Goal: Information Seeking & Learning: Learn about a topic

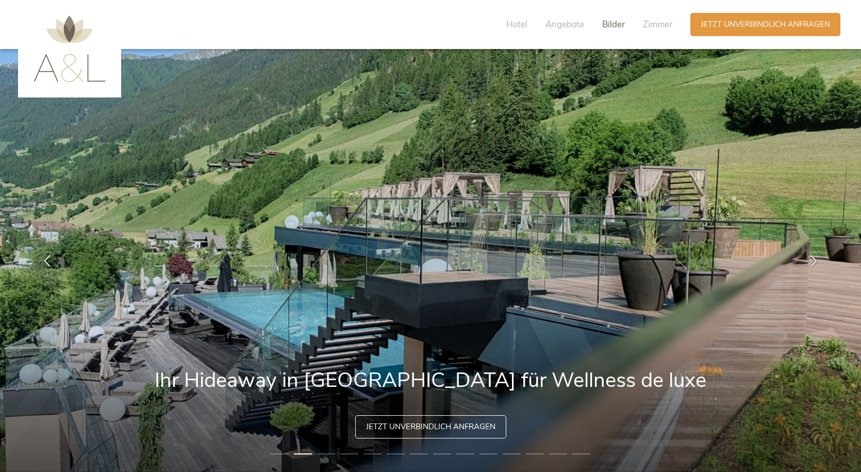
click at [613, 25] on span "Bilder" at bounding box center [613, 25] width 23 height 12
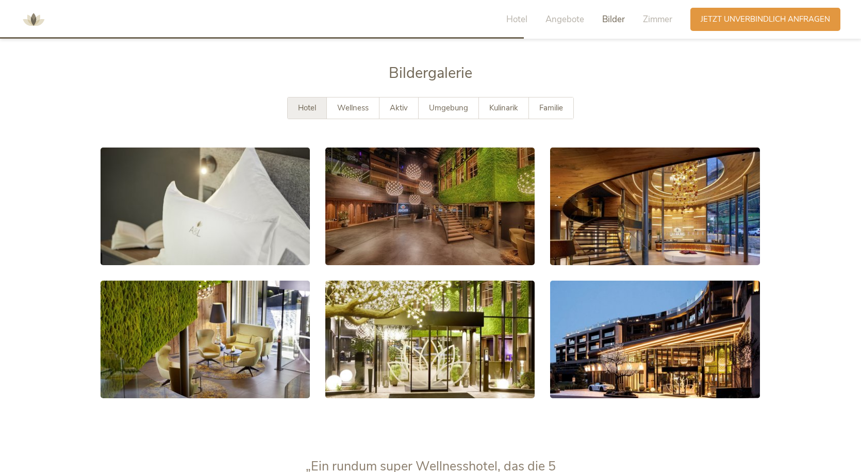
scroll to position [1945, 0]
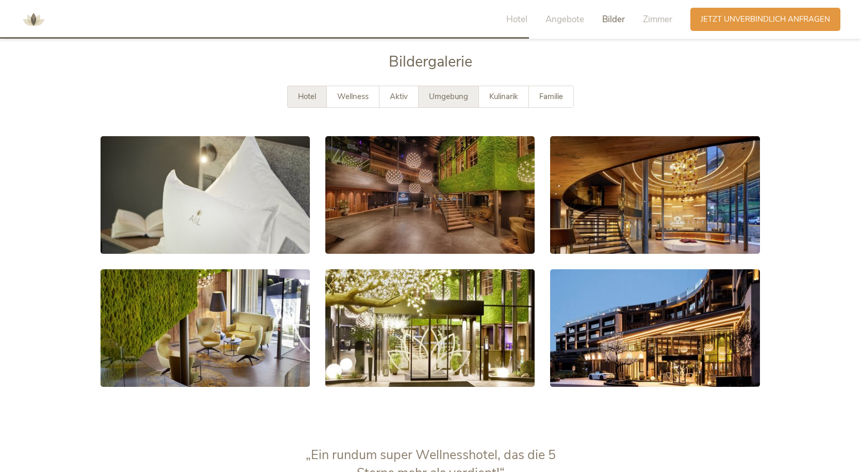
click at [425, 94] on div "Umgebung" at bounding box center [449, 96] width 60 height 21
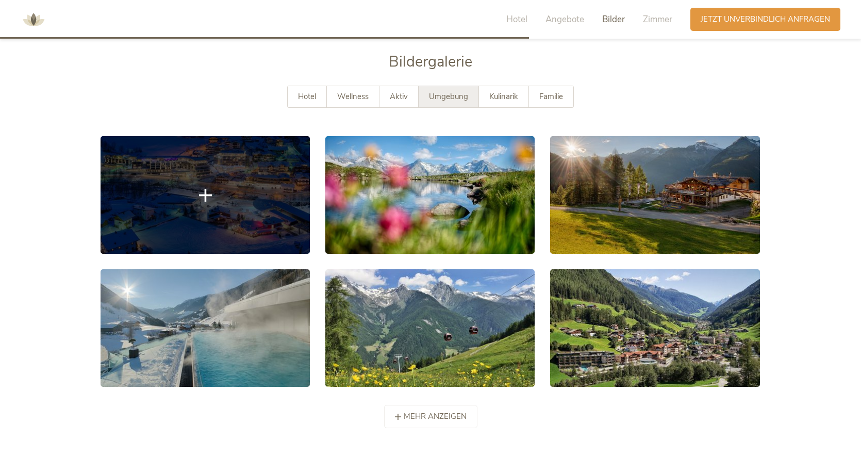
click at [203, 187] on link at bounding box center [205, 195] width 209 height 118
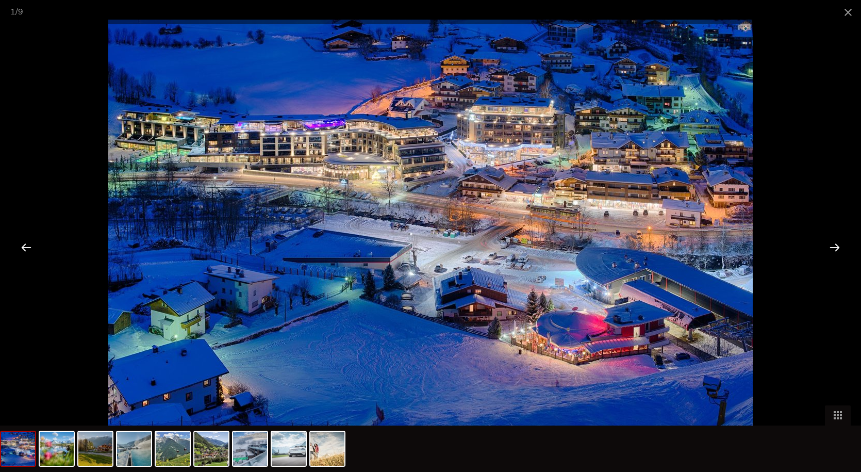
click at [838, 246] on div at bounding box center [835, 247] width 32 height 32
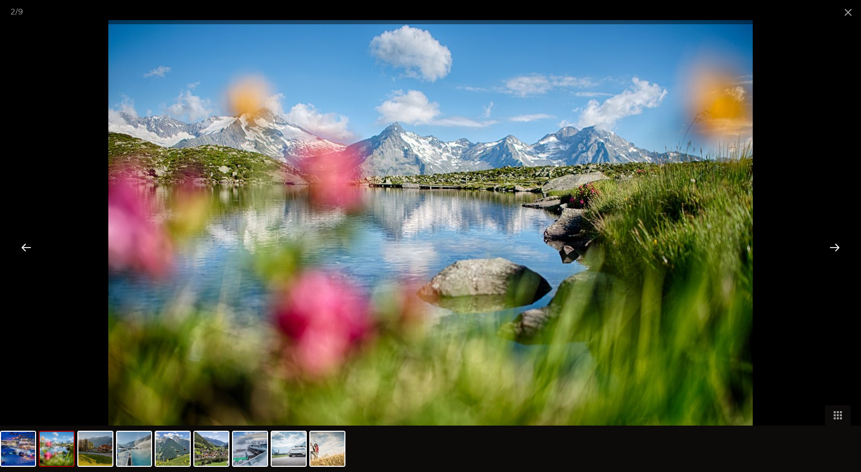
click at [838, 246] on div at bounding box center [835, 247] width 32 height 32
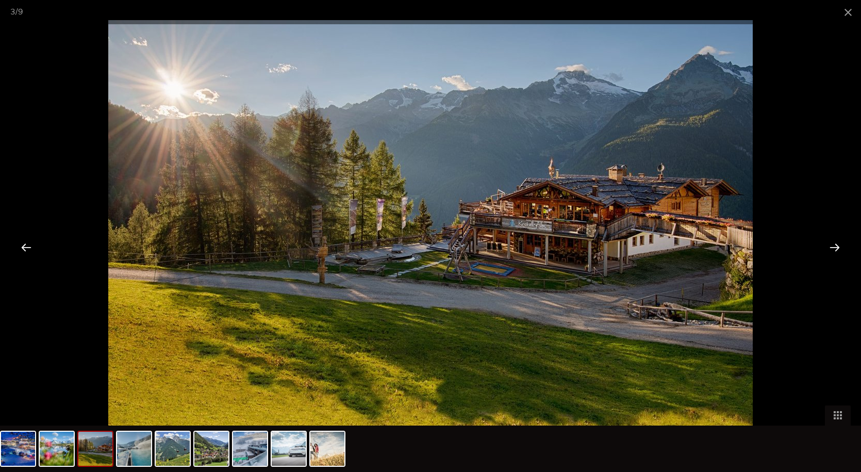
click at [838, 246] on div at bounding box center [835, 247] width 32 height 32
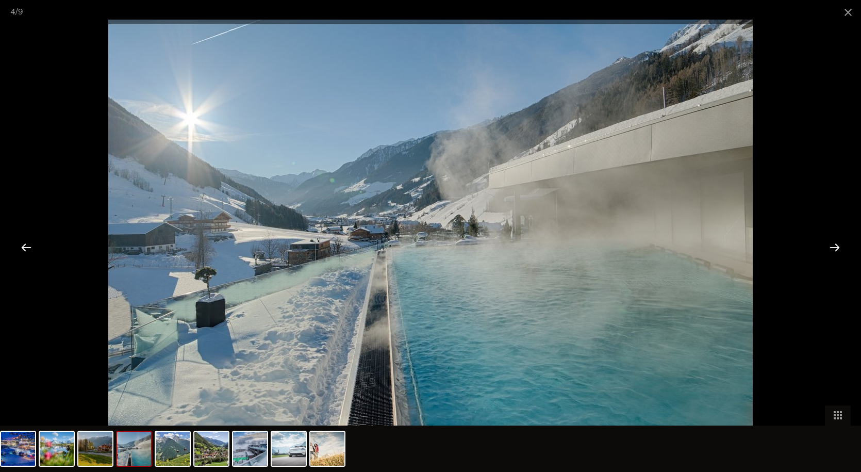
click at [838, 246] on div at bounding box center [835, 247] width 32 height 32
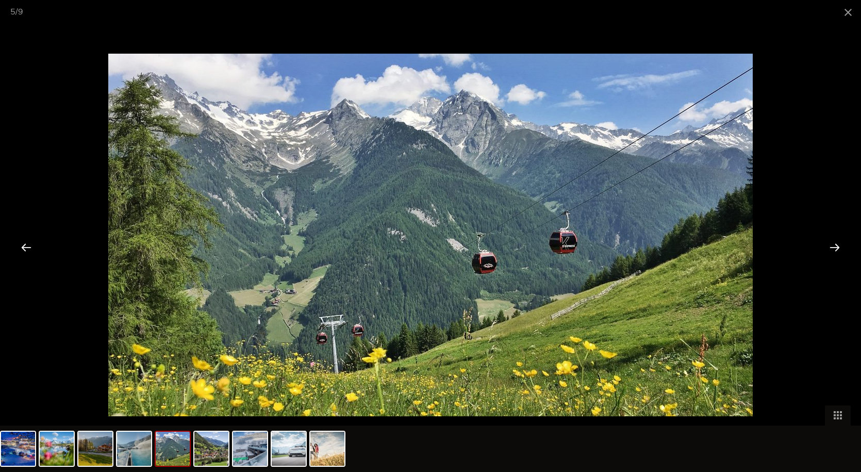
click at [838, 246] on div at bounding box center [835, 247] width 32 height 32
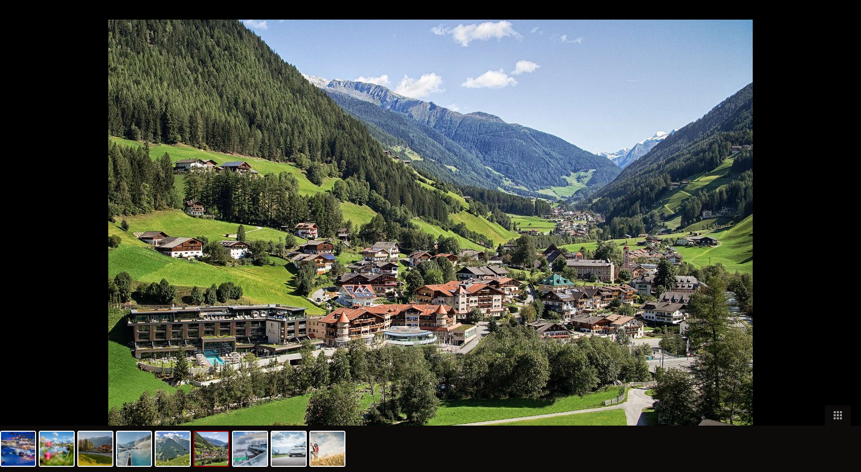
click at [838, 246] on div at bounding box center [840, 247] width 32 height 32
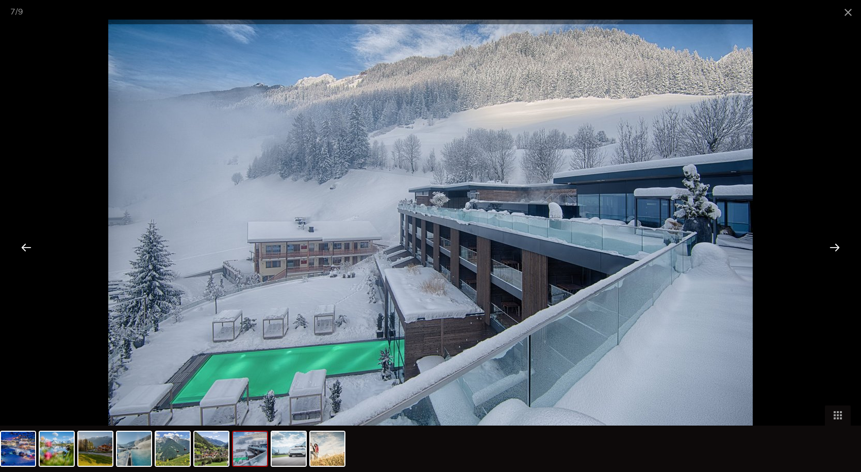
click at [838, 246] on div at bounding box center [835, 247] width 32 height 32
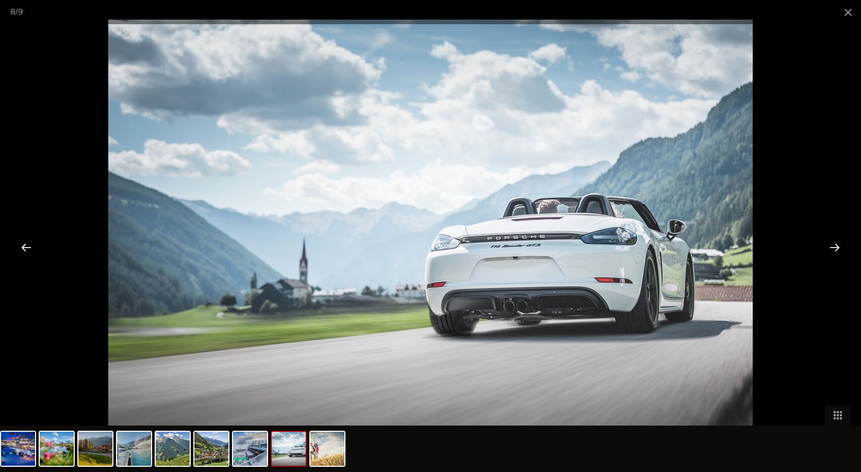
click at [838, 246] on div at bounding box center [835, 247] width 32 height 32
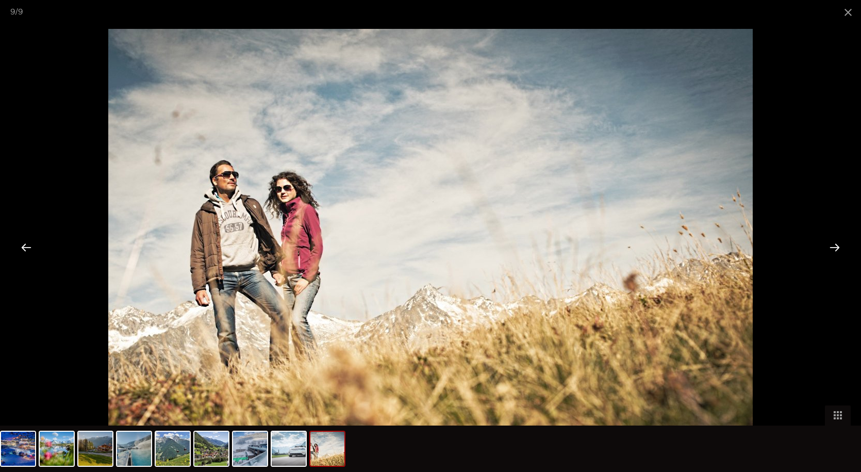
click at [838, 246] on div at bounding box center [835, 247] width 32 height 32
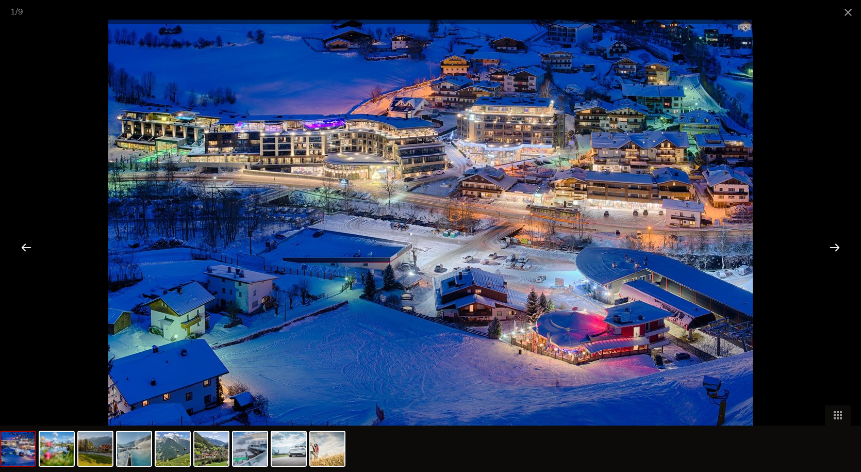
click at [838, 246] on div at bounding box center [835, 247] width 32 height 32
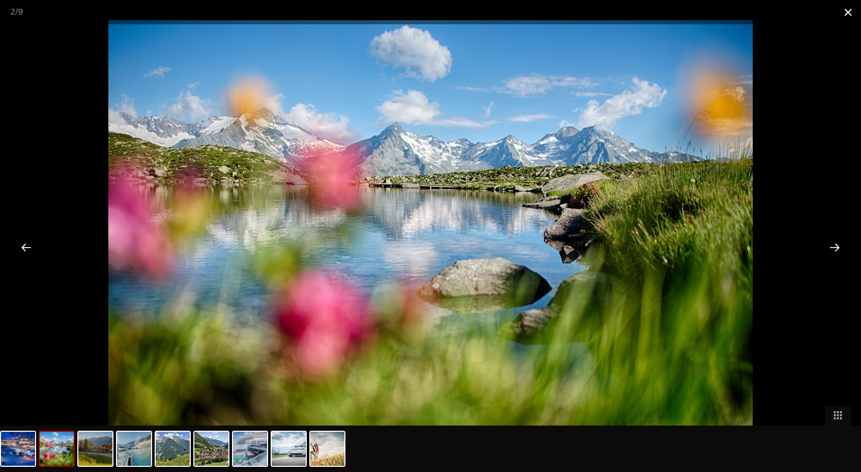
click at [855, 7] on span at bounding box center [848, 12] width 26 height 24
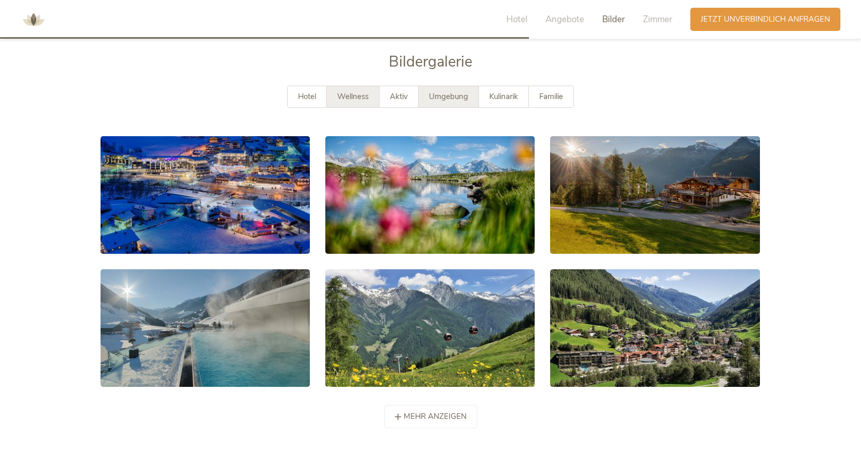
click at [358, 95] on span "Wellness" at bounding box center [352, 96] width 31 height 10
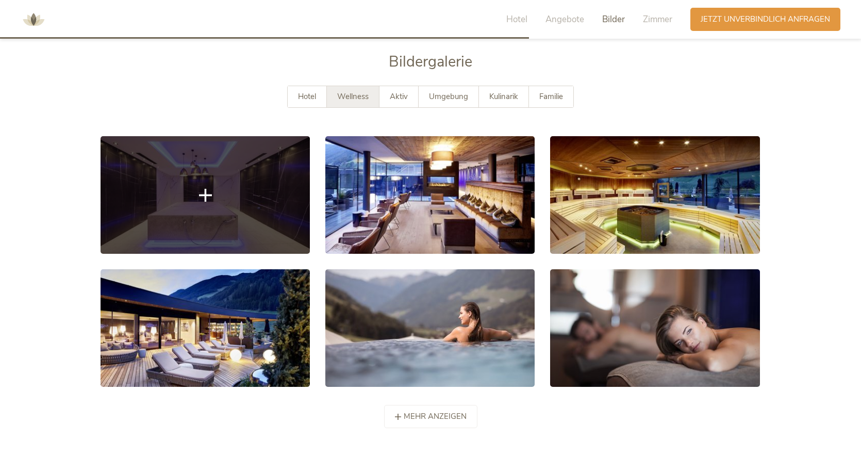
click at [268, 183] on link at bounding box center [205, 195] width 209 height 118
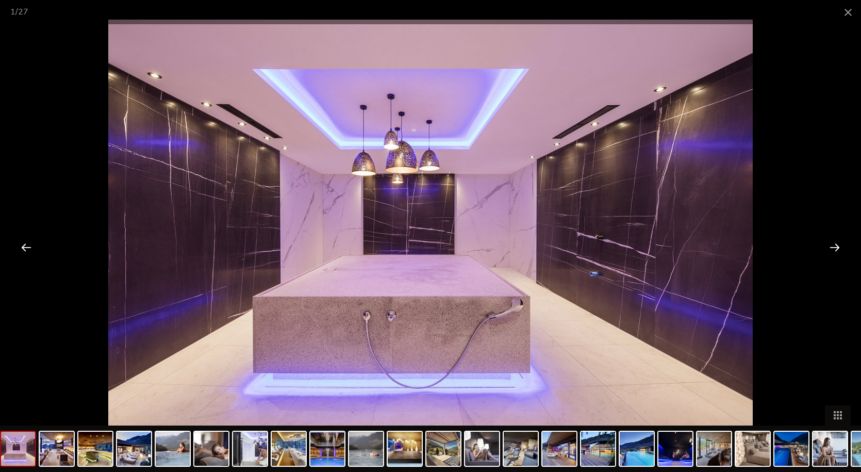
click at [835, 247] on div at bounding box center [835, 247] width 32 height 32
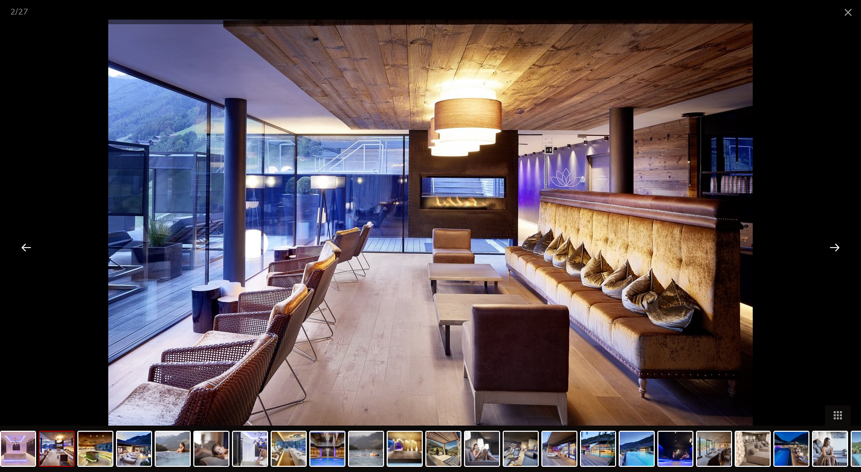
click at [835, 247] on div at bounding box center [835, 247] width 32 height 32
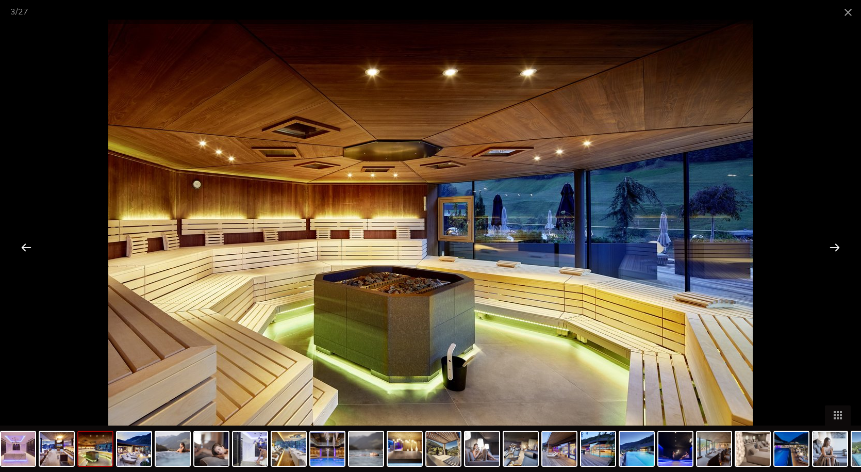
click at [835, 247] on div at bounding box center [835, 247] width 32 height 32
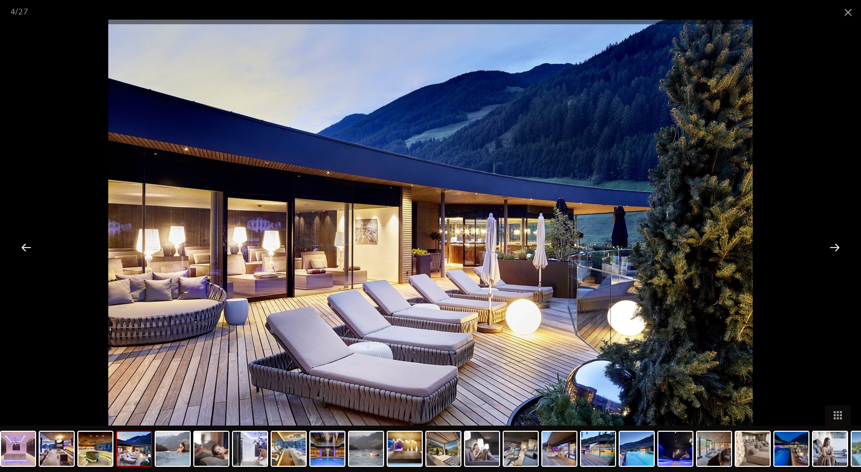
click at [835, 247] on div at bounding box center [835, 247] width 32 height 32
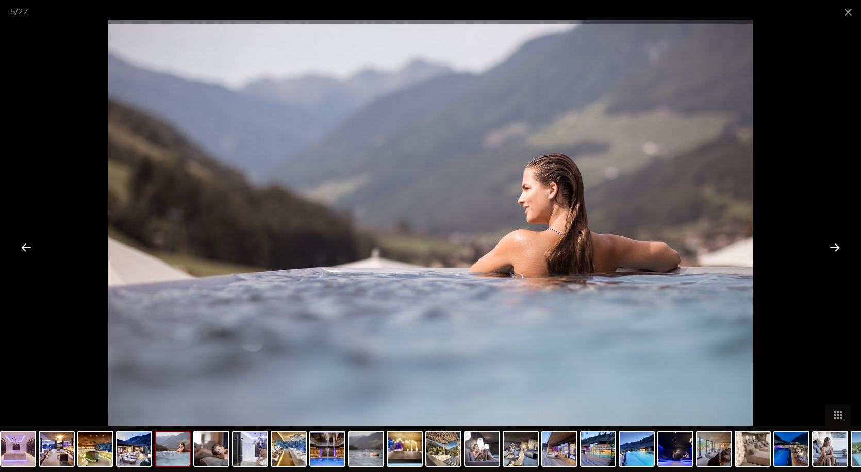
click at [835, 247] on div at bounding box center [835, 247] width 32 height 32
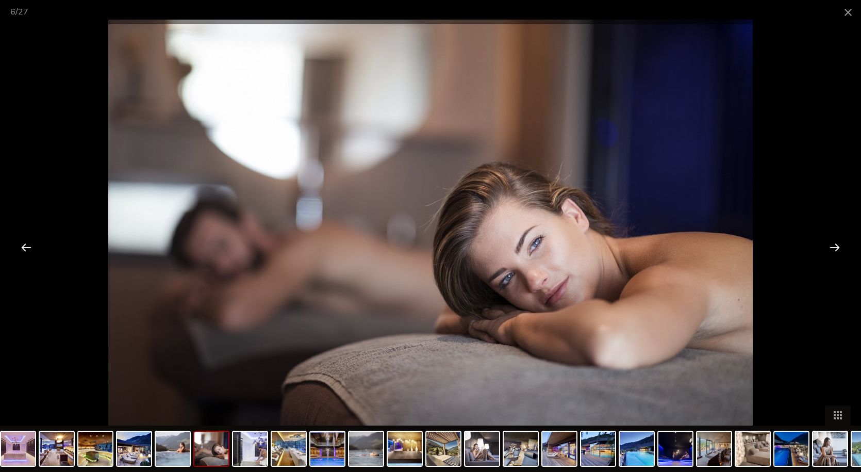
click at [835, 247] on div at bounding box center [835, 247] width 32 height 32
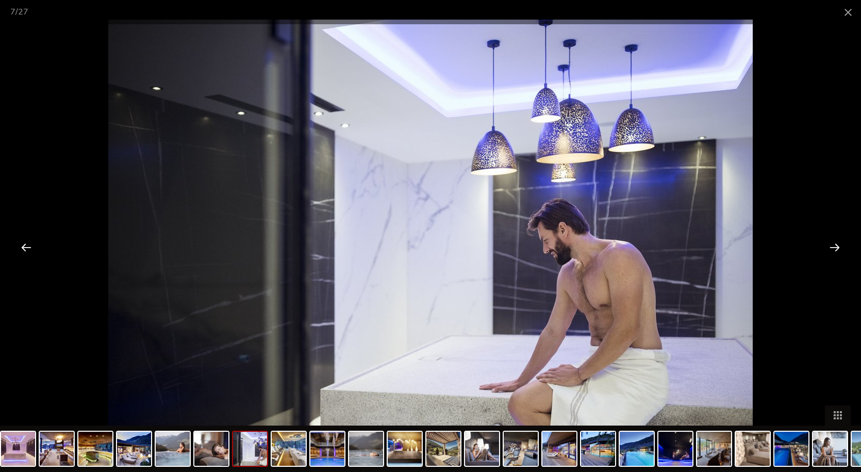
click at [835, 247] on div at bounding box center [835, 247] width 32 height 32
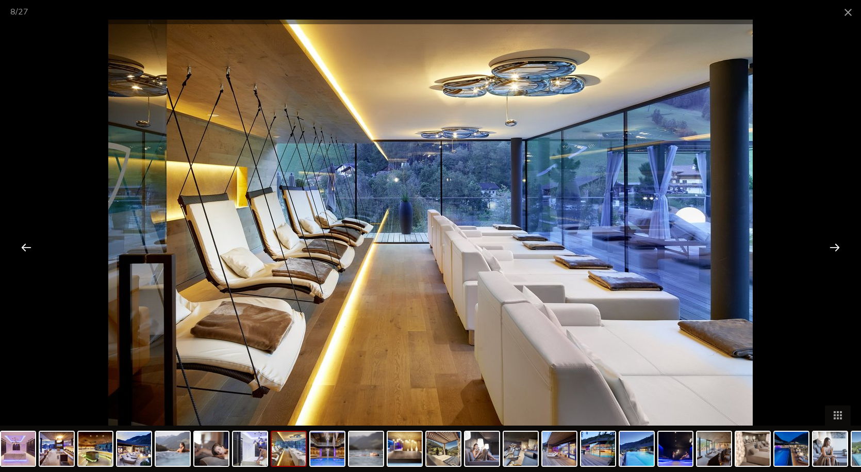
click at [835, 247] on div at bounding box center [835, 247] width 32 height 32
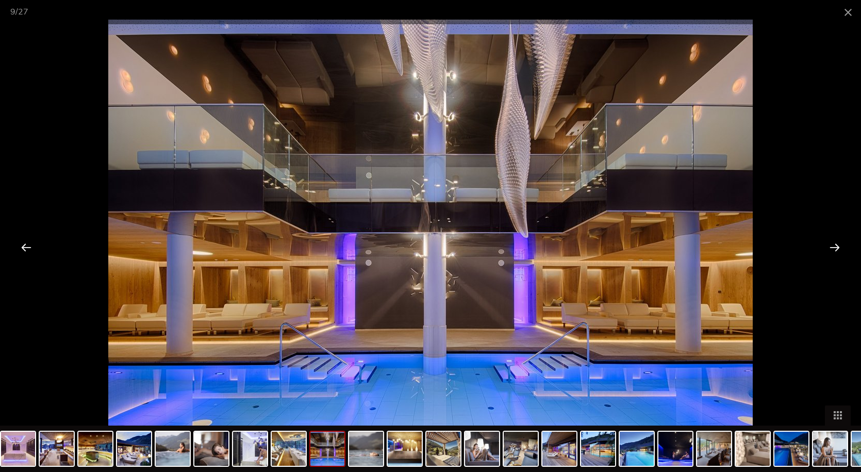
click at [835, 247] on div at bounding box center [835, 247] width 32 height 32
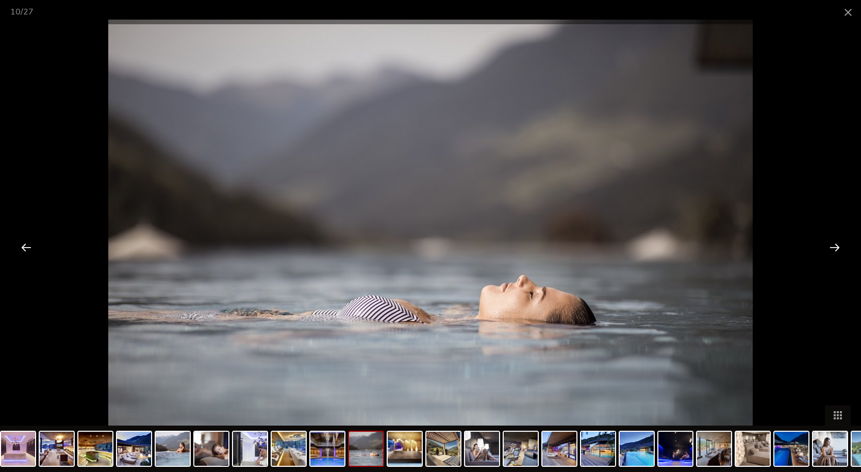
click at [835, 247] on div at bounding box center [835, 247] width 32 height 32
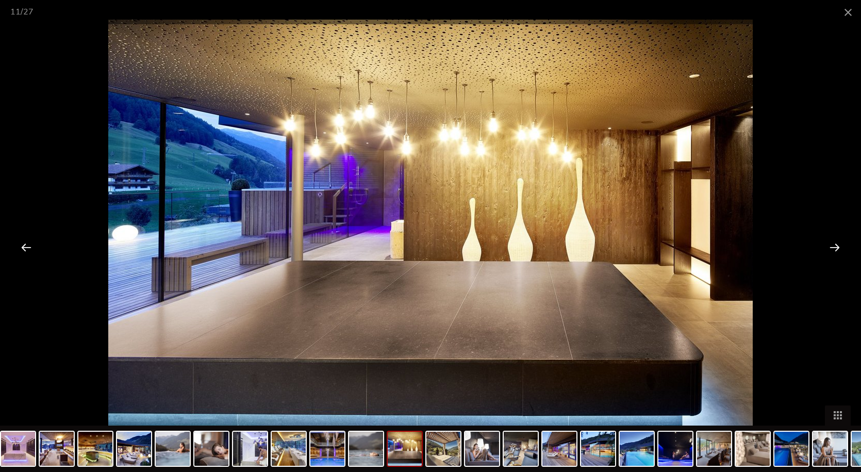
click at [835, 247] on div at bounding box center [835, 247] width 32 height 32
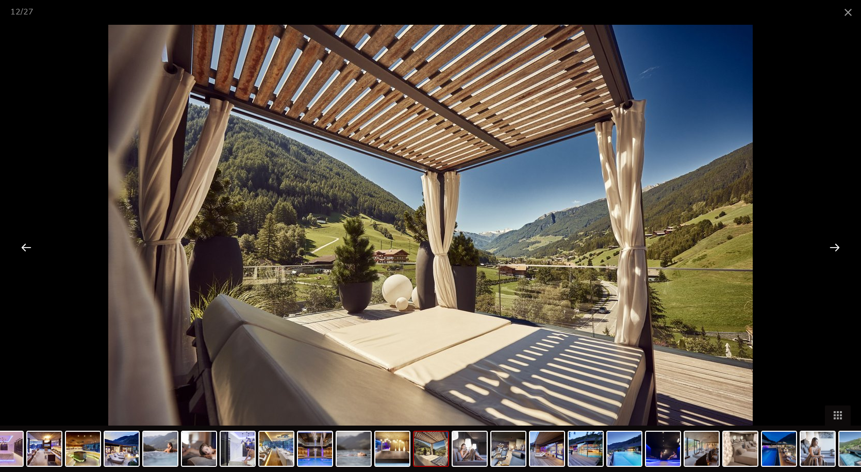
click at [835, 247] on div at bounding box center [835, 247] width 32 height 32
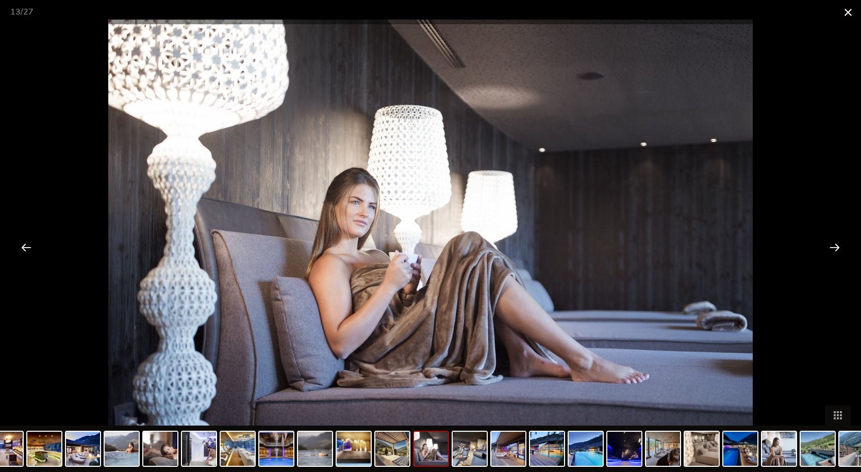
click at [850, 7] on span at bounding box center [848, 12] width 26 height 24
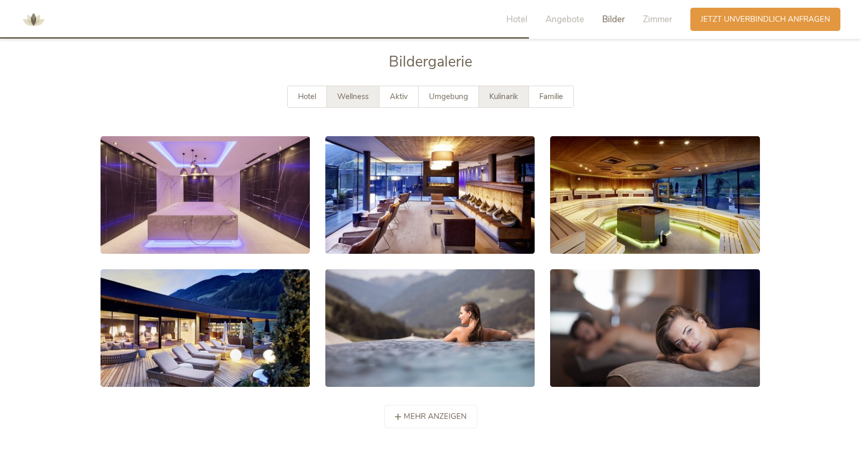
click at [506, 95] on span "Kulinarik" at bounding box center [503, 96] width 29 height 10
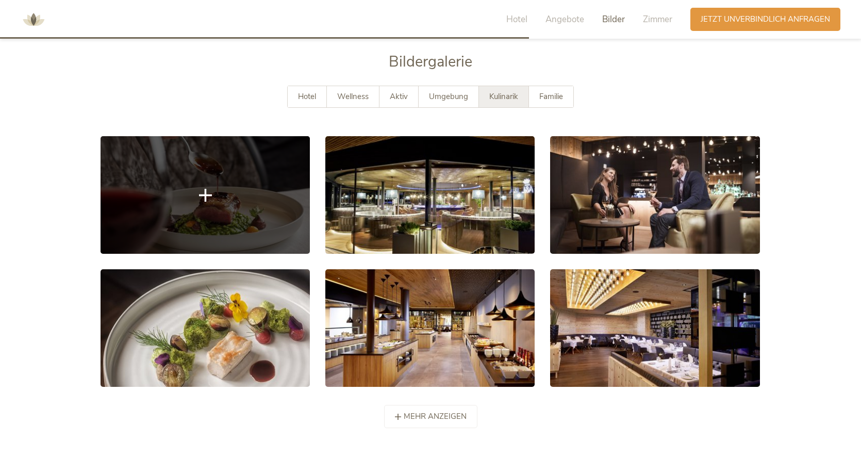
click at [290, 209] on link at bounding box center [205, 195] width 209 height 118
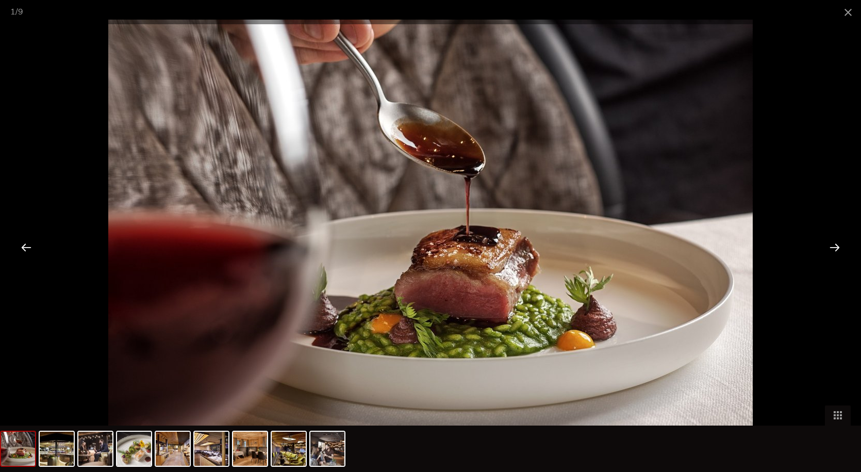
click at [836, 250] on div at bounding box center [835, 247] width 32 height 32
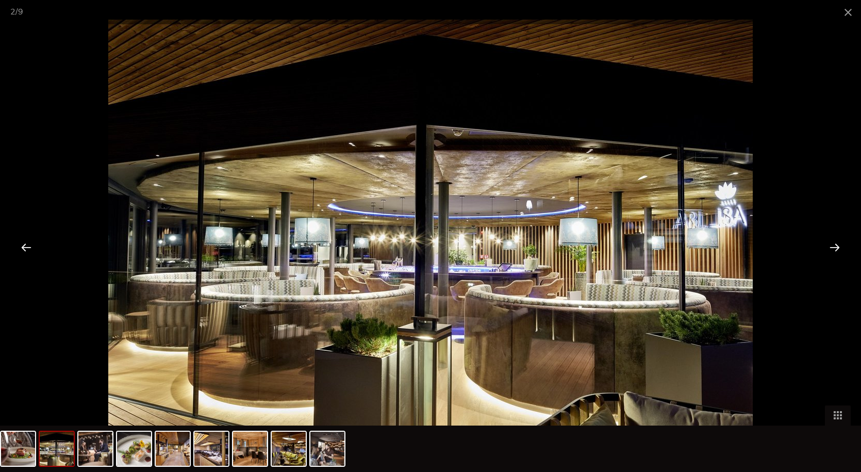
click at [836, 250] on div at bounding box center [835, 247] width 32 height 32
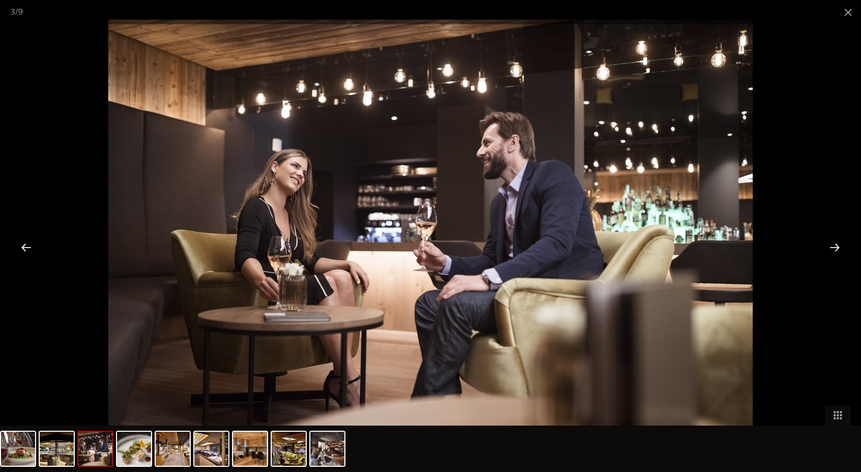
click at [836, 250] on div at bounding box center [835, 247] width 32 height 32
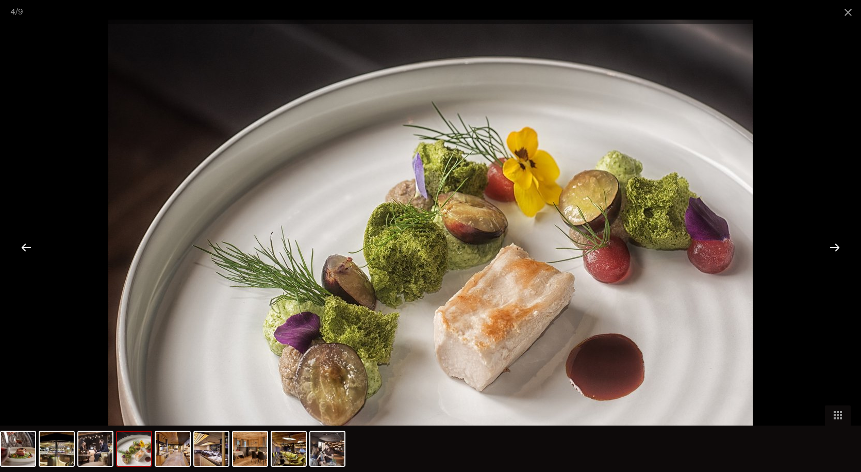
click at [837, 248] on div at bounding box center [835, 247] width 32 height 32
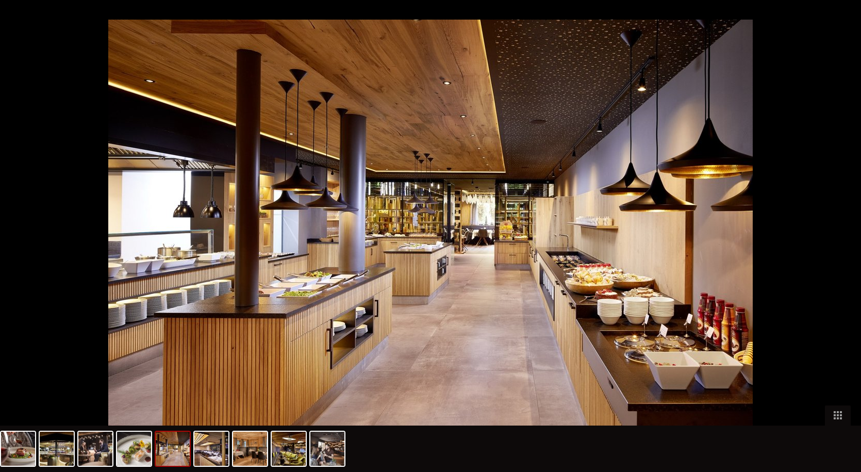
click at [837, 246] on div at bounding box center [840, 247] width 32 height 32
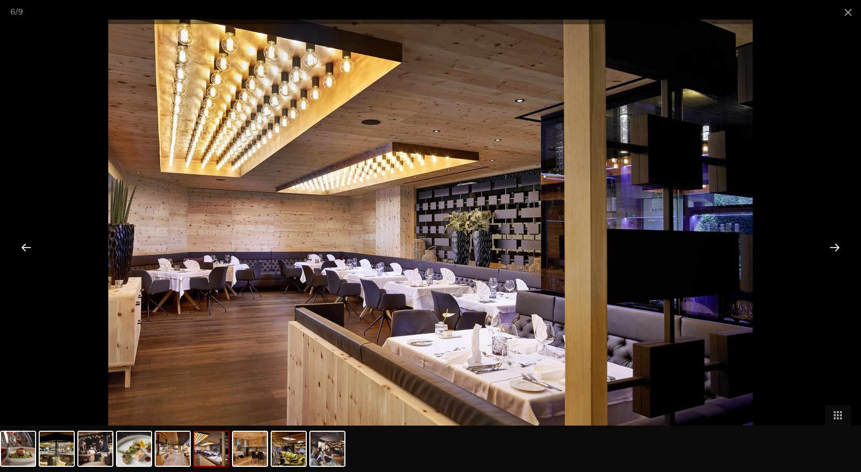
click at [837, 246] on div at bounding box center [835, 247] width 32 height 32
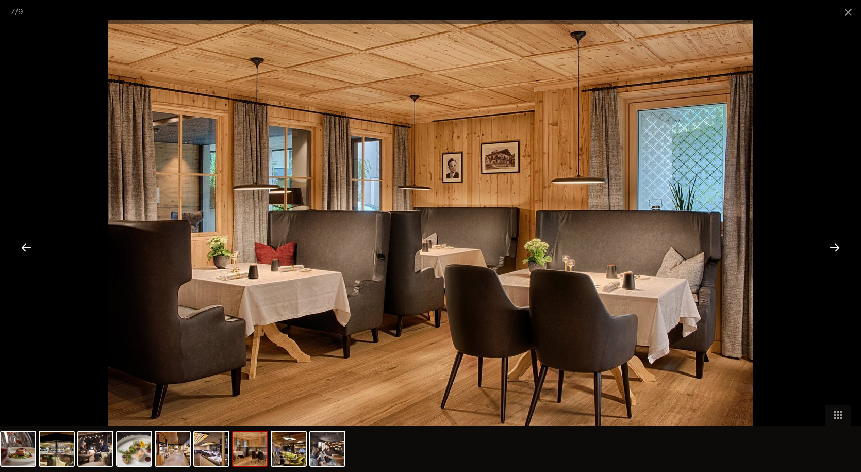
click at [837, 246] on div at bounding box center [835, 247] width 32 height 32
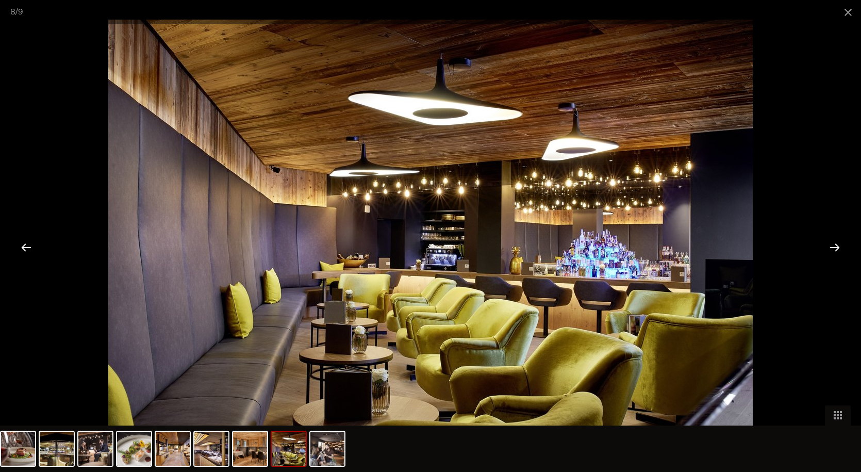
click at [837, 246] on div at bounding box center [835, 247] width 32 height 32
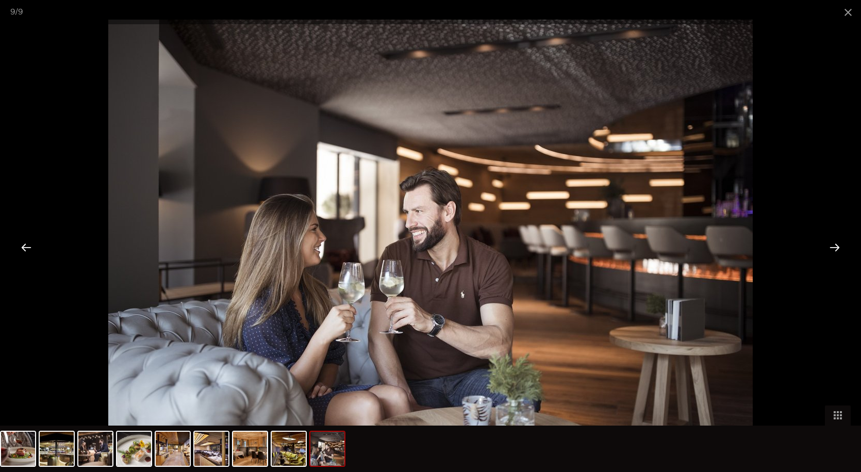
click at [837, 246] on div at bounding box center [835, 247] width 32 height 32
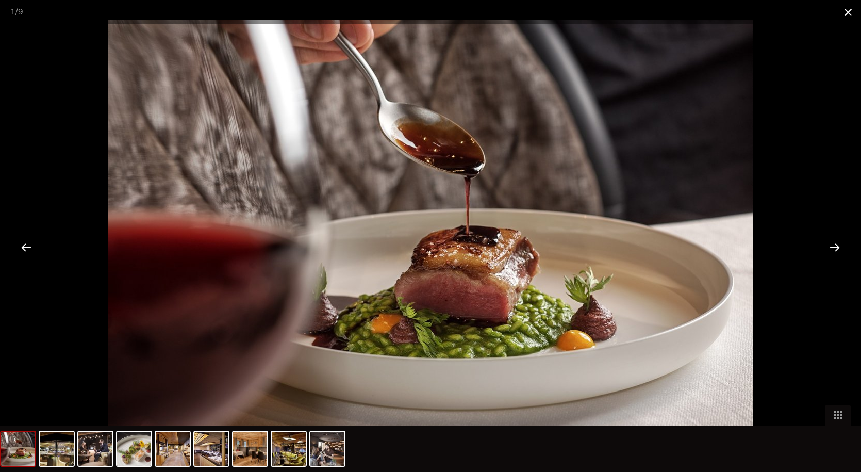
click at [844, 11] on span at bounding box center [848, 12] width 26 height 24
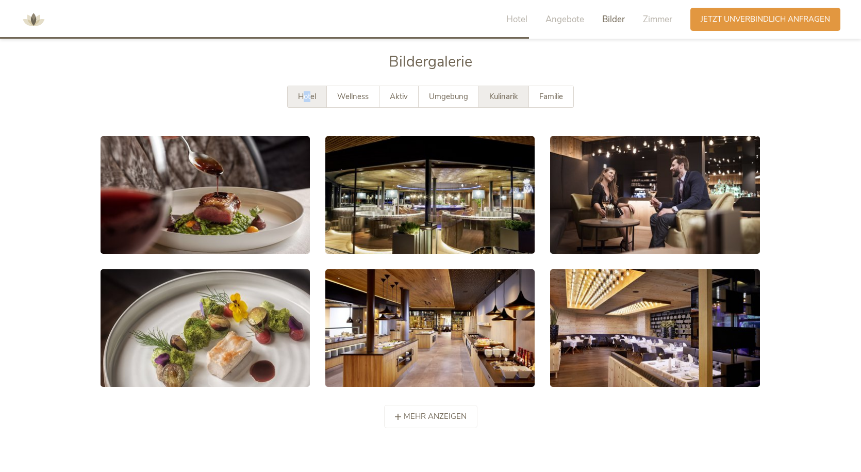
drag, startPoint x: 311, startPoint y: 107, endPoint x: 304, endPoint y: 92, distance: 16.1
click at [304, 92] on div "Hotel" at bounding box center [307, 96] width 39 height 21
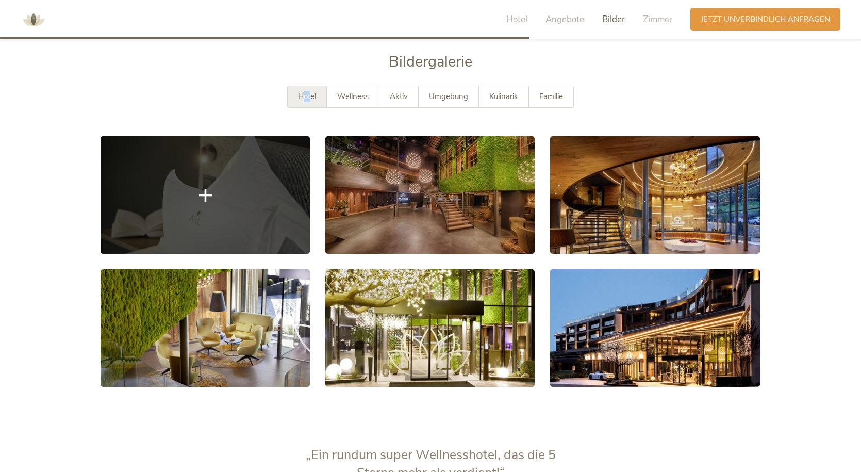
click at [268, 190] on link at bounding box center [205, 195] width 209 height 118
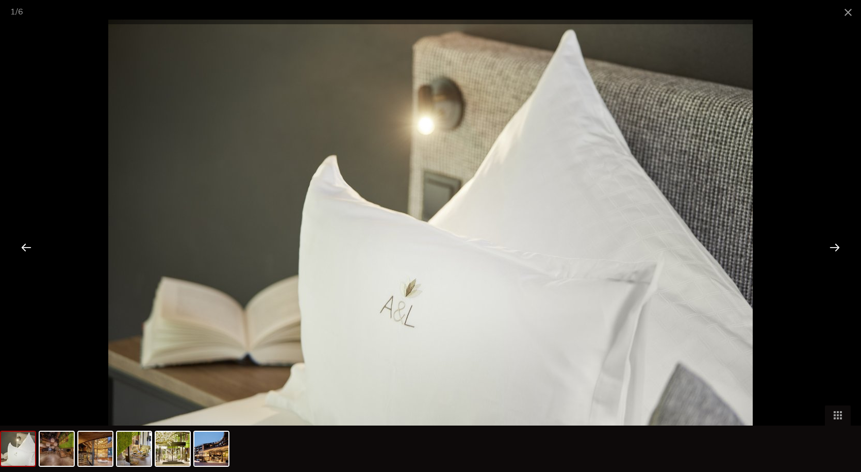
click at [838, 248] on div at bounding box center [835, 247] width 32 height 32
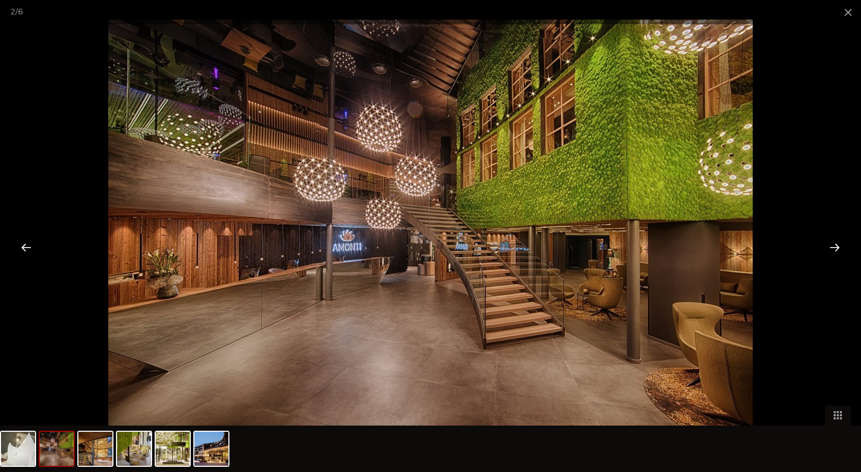
click at [838, 248] on div at bounding box center [835, 247] width 32 height 32
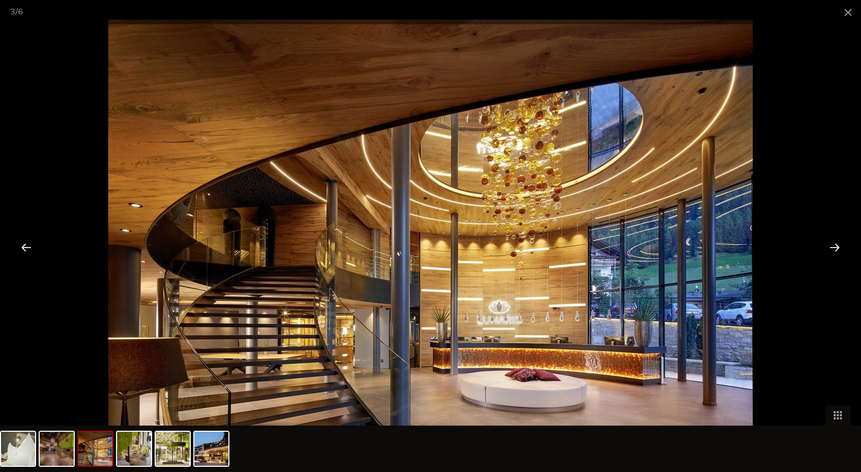
click at [838, 248] on div at bounding box center [835, 247] width 32 height 32
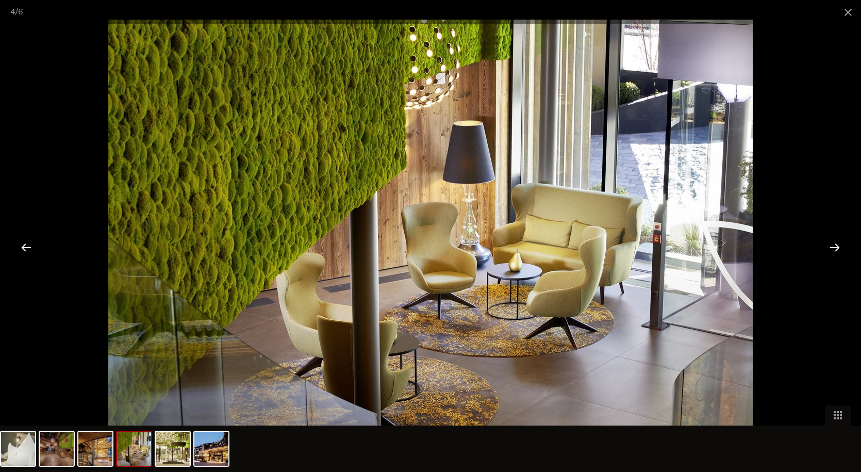
click at [838, 248] on div at bounding box center [835, 247] width 32 height 32
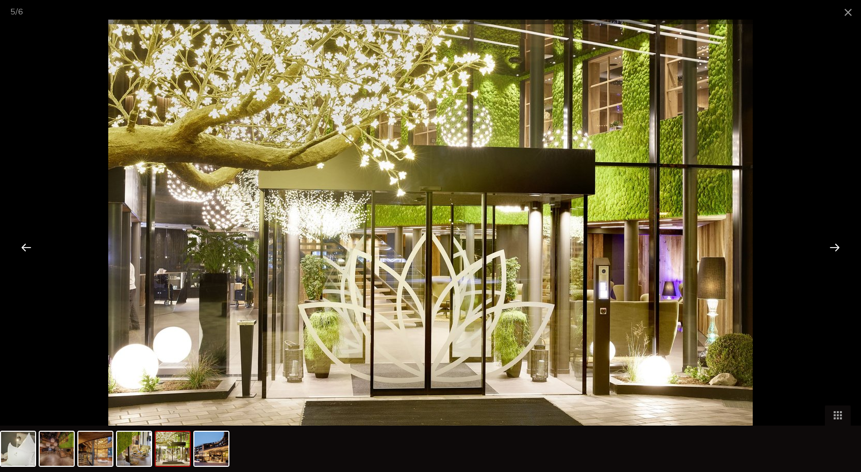
click at [838, 248] on div at bounding box center [835, 247] width 32 height 32
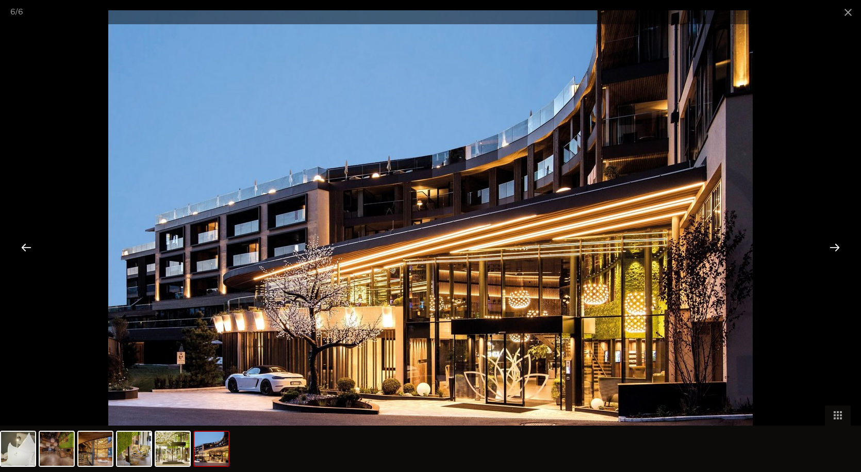
click at [838, 248] on div at bounding box center [835, 247] width 32 height 32
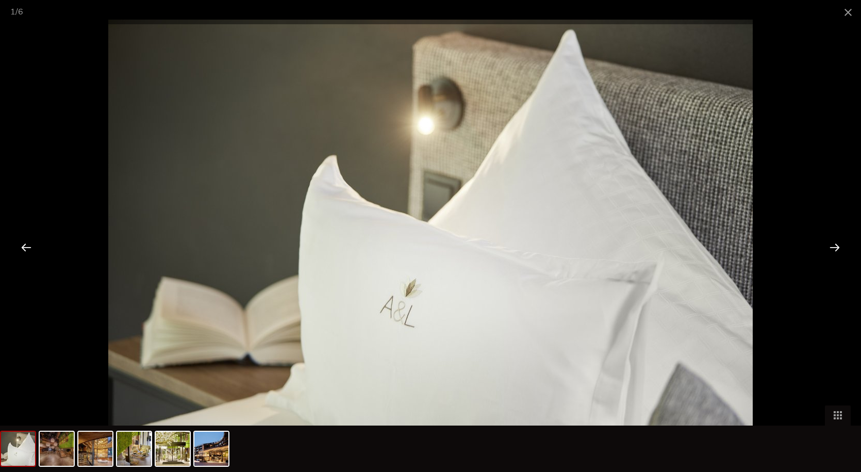
click at [838, 248] on div at bounding box center [835, 247] width 32 height 32
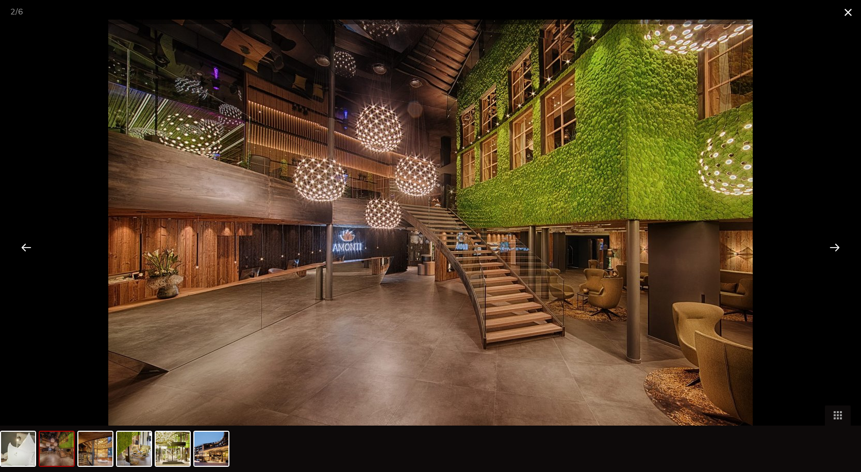
click at [847, 11] on span at bounding box center [848, 12] width 26 height 24
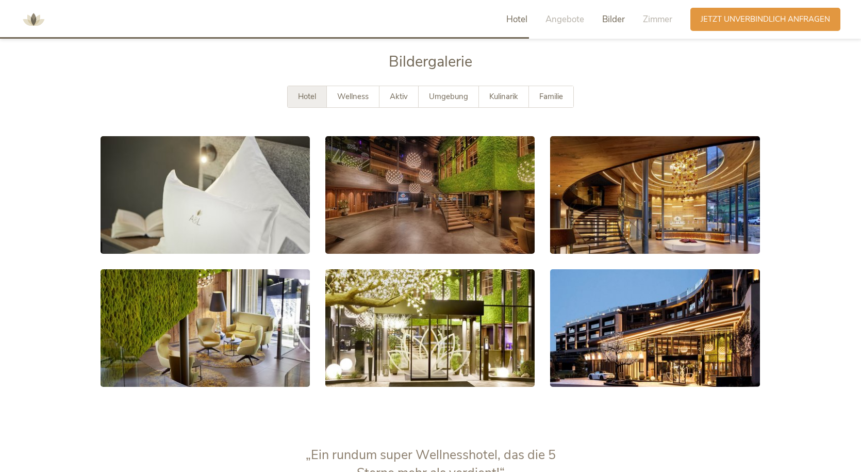
click at [514, 19] on span "Hotel" at bounding box center [516, 19] width 21 height 12
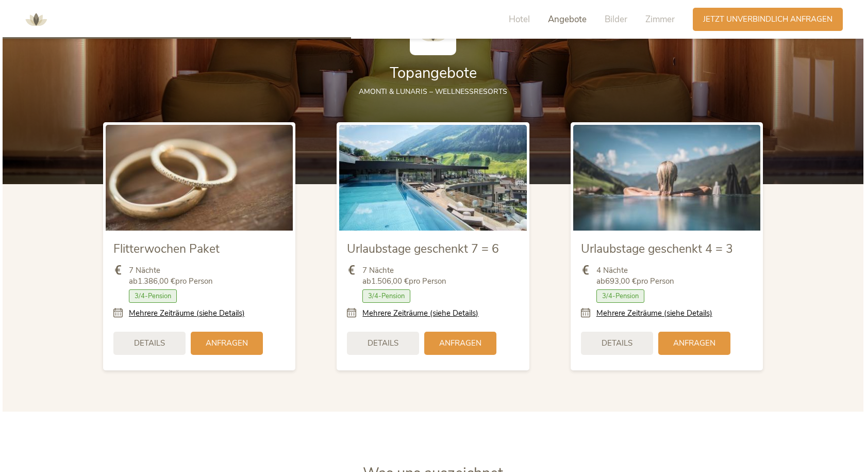
scroll to position [1281, 0]
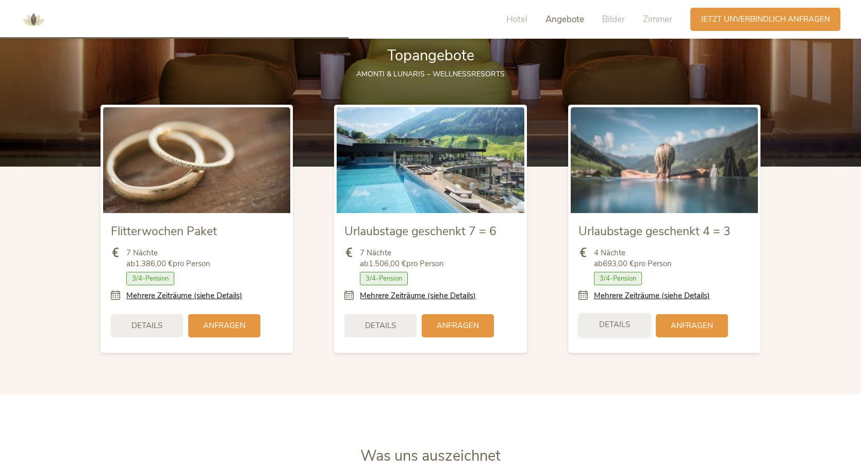
click at [628, 322] on span "Details" at bounding box center [614, 324] width 31 height 11
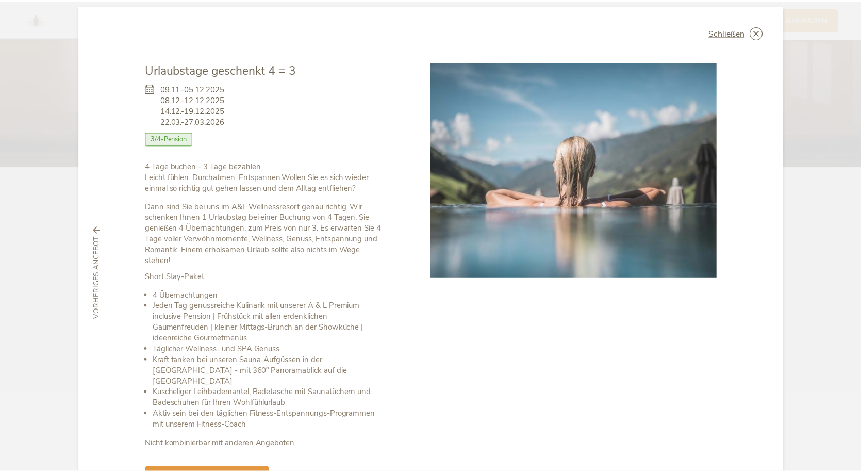
scroll to position [0, 0]
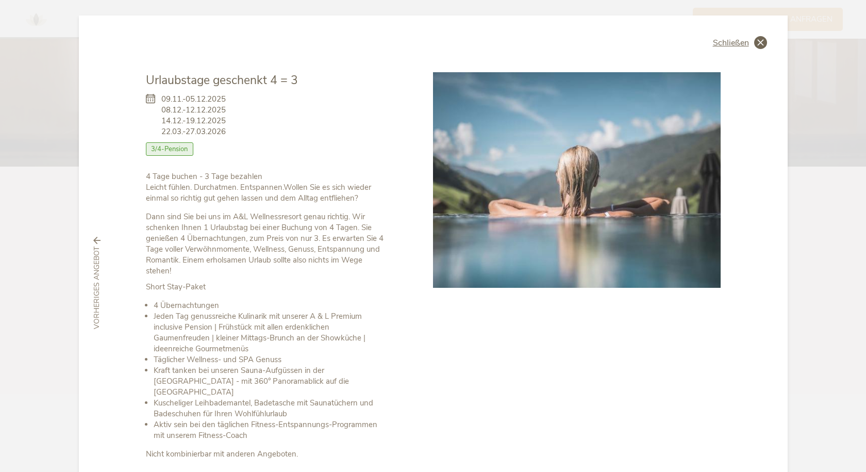
click at [758, 39] on icon at bounding box center [760, 42] width 13 height 13
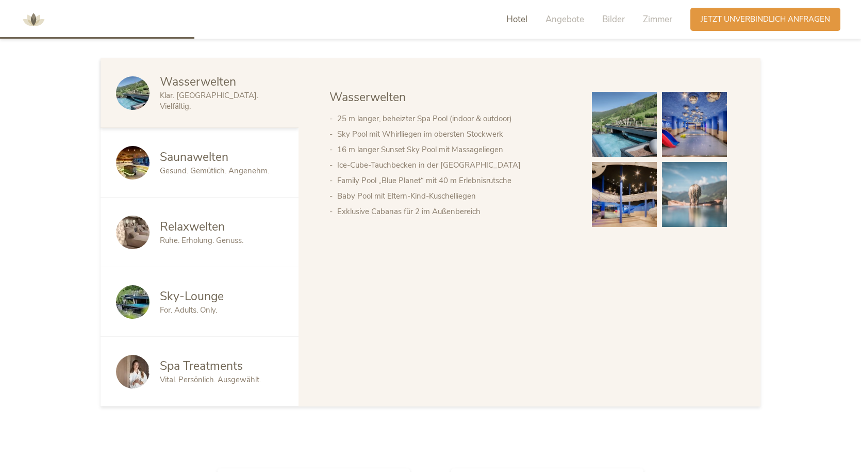
scroll to position [507, 0]
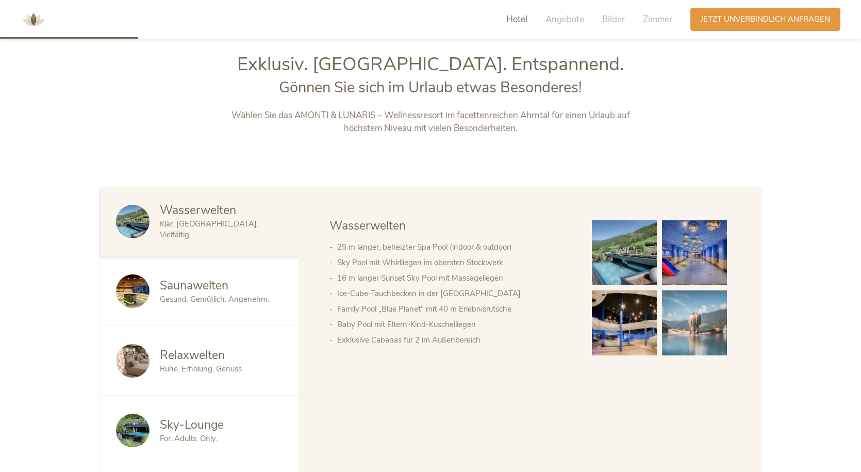
click at [611, 266] on img at bounding box center [624, 252] width 65 height 65
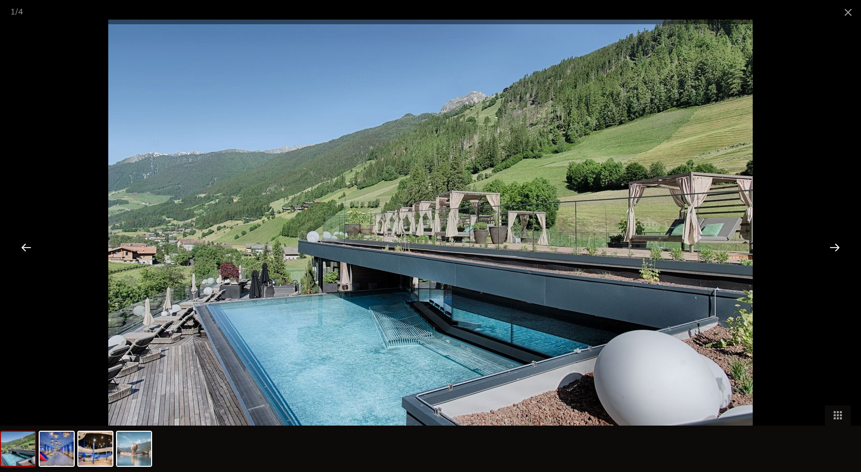
scroll to position [559, 0]
click at [832, 247] on div at bounding box center [835, 247] width 32 height 32
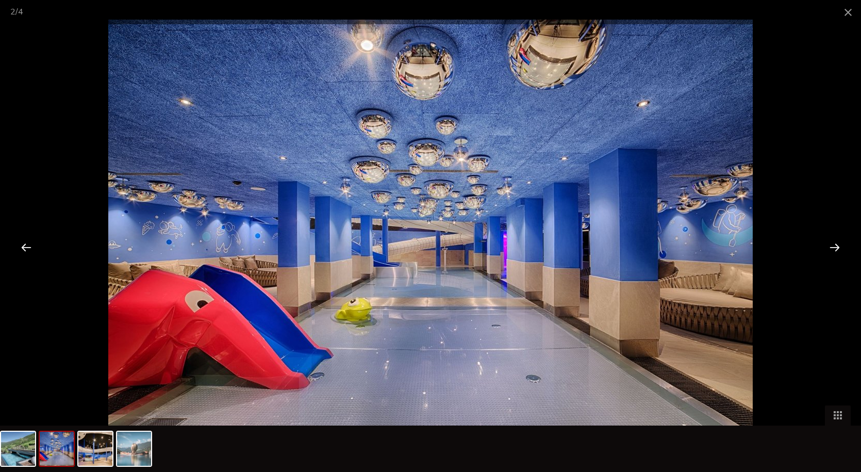
click at [832, 247] on div at bounding box center [835, 247] width 32 height 32
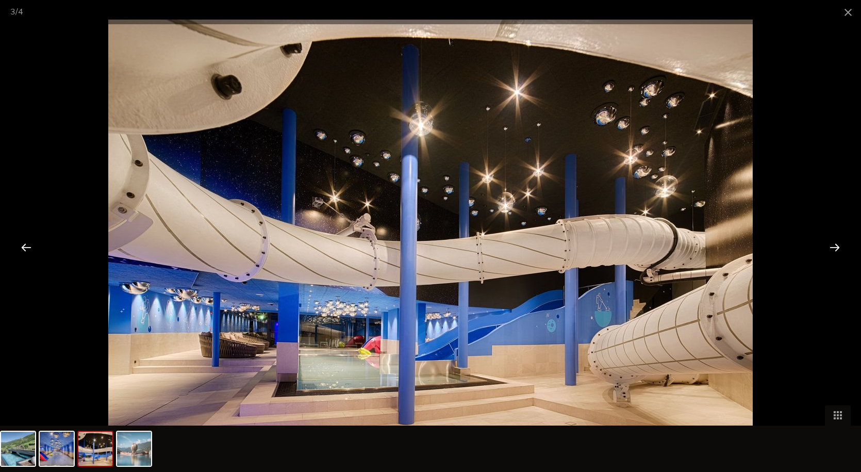
click at [832, 247] on div at bounding box center [835, 247] width 32 height 32
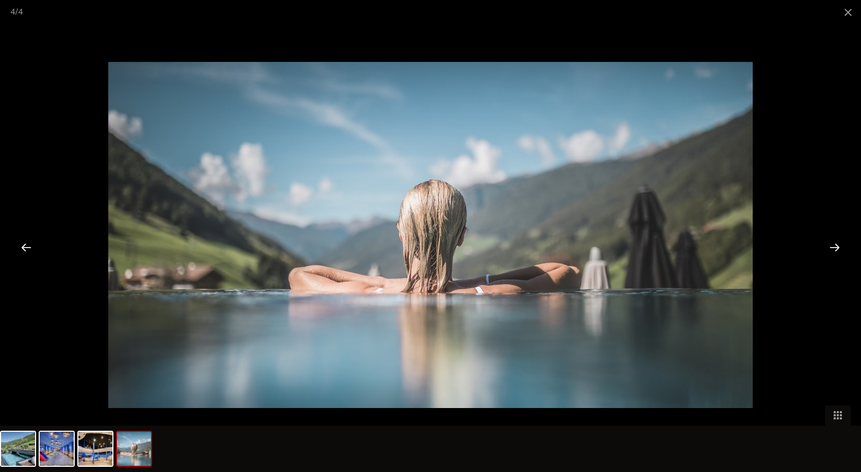
click at [832, 247] on div at bounding box center [835, 247] width 32 height 32
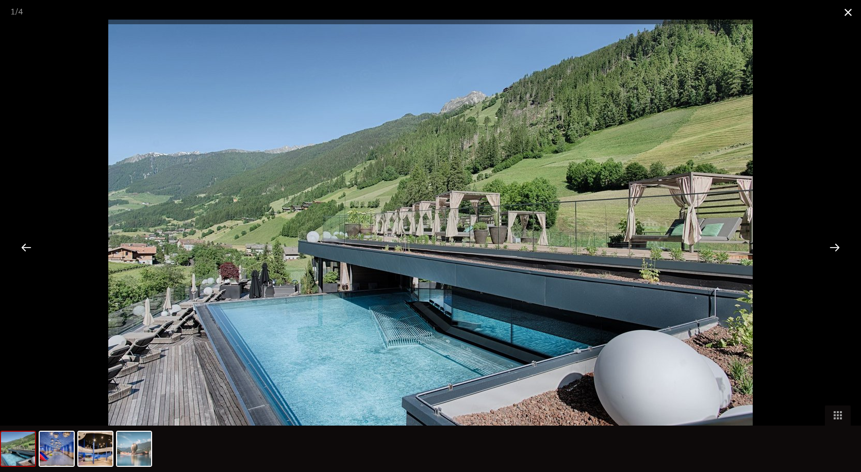
click at [843, 12] on span at bounding box center [848, 12] width 26 height 24
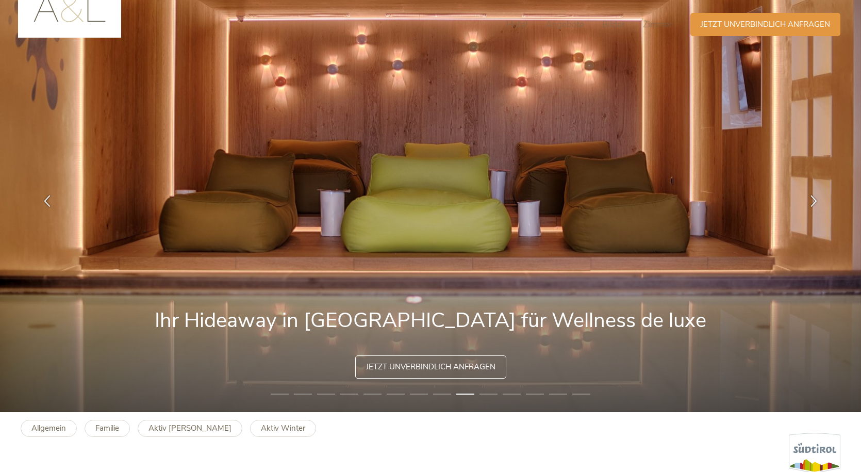
scroll to position [0, 0]
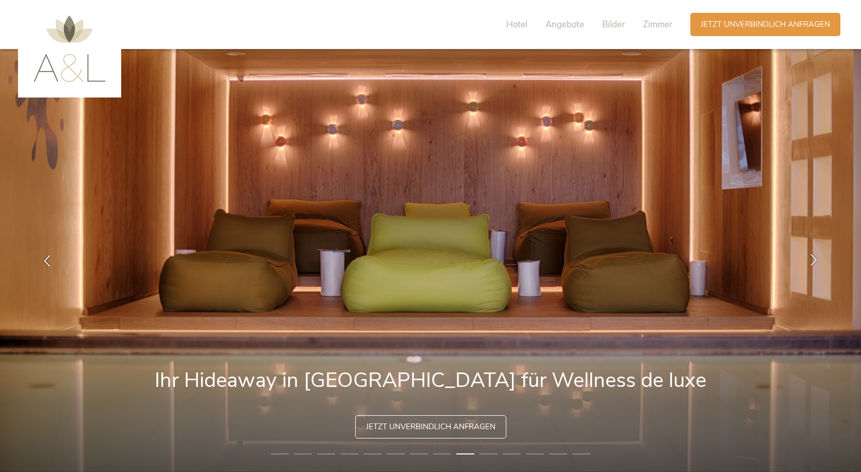
click at [812, 260] on icon at bounding box center [814, 260] width 12 height 12
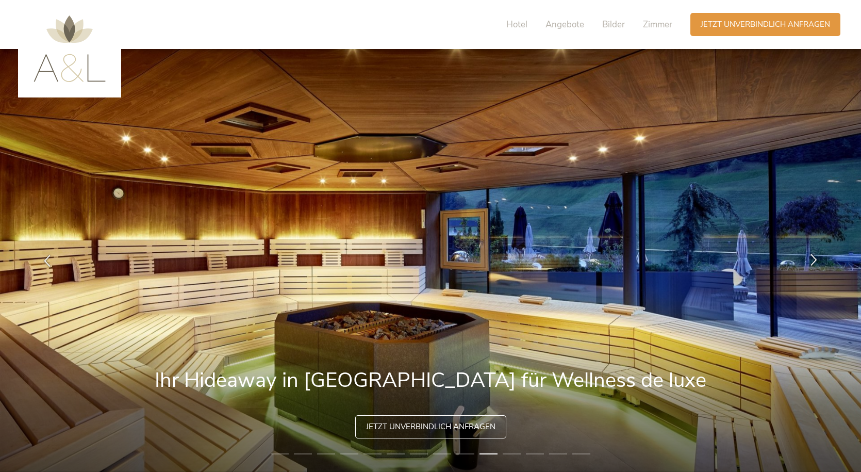
click at [812, 259] on icon at bounding box center [814, 260] width 12 height 12
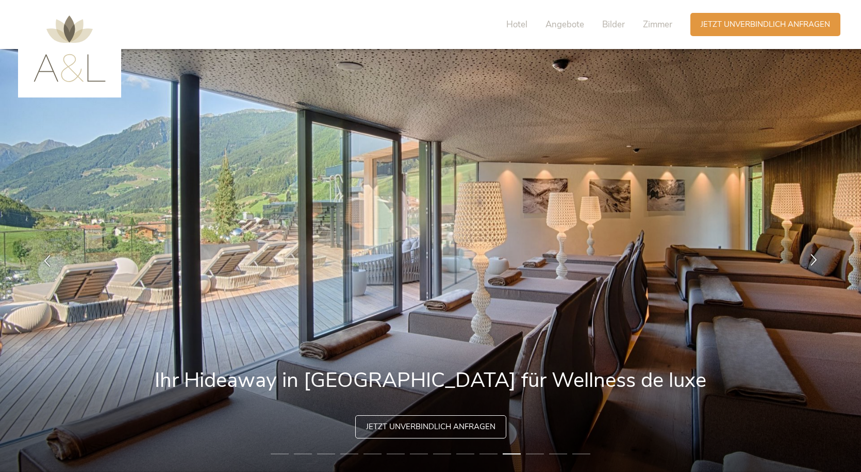
click at [812, 259] on icon at bounding box center [814, 260] width 12 height 12
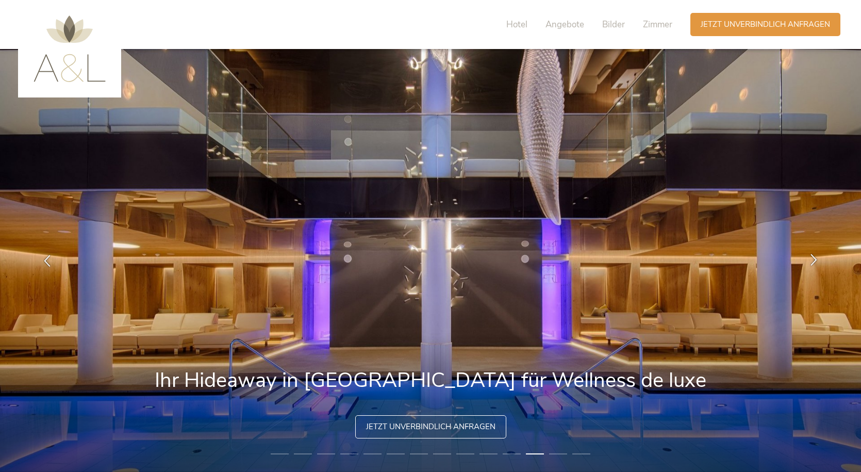
click at [812, 259] on icon at bounding box center [814, 260] width 12 height 12
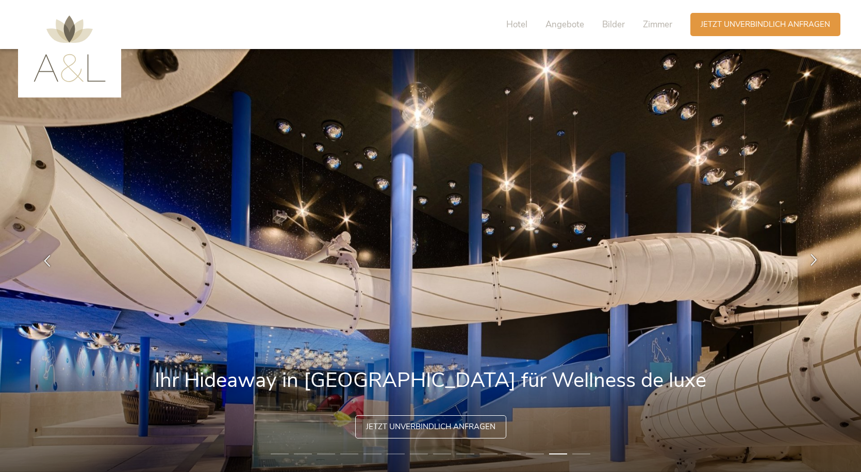
click at [812, 259] on icon at bounding box center [814, 260] width 12 height 12
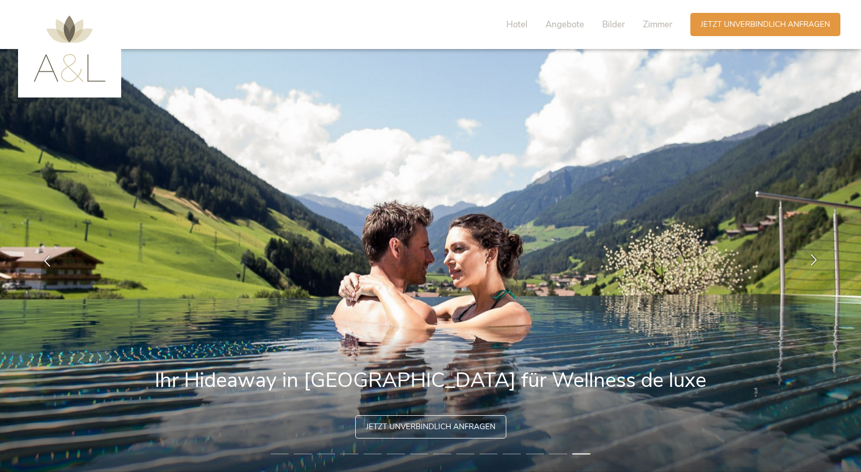
click at [812, 259] on icon at bounding box center [814, 260] width 12 height 12
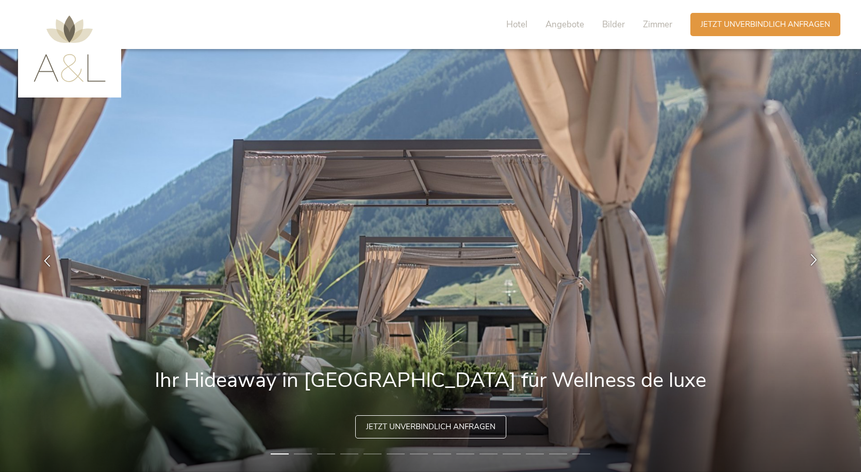
click at [812, 259] on icon at bounding box center [814, 260] width 12 height 12
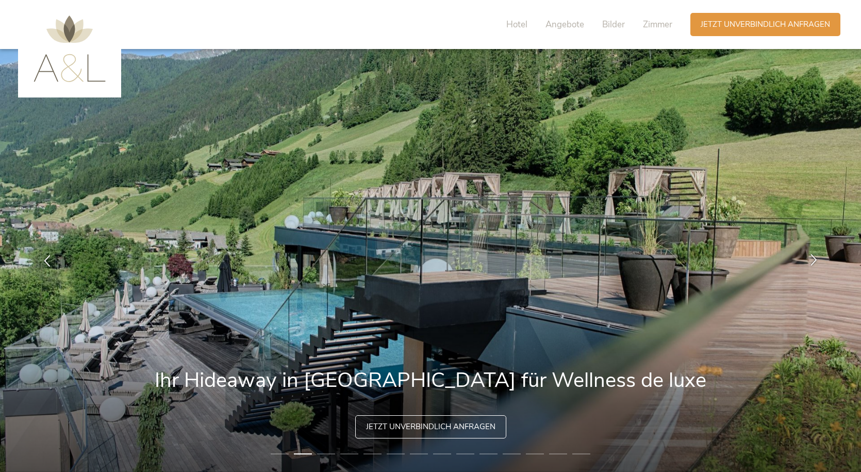
click at [812, 259] on icon at bounding box center [814, 260] width 12 height 12
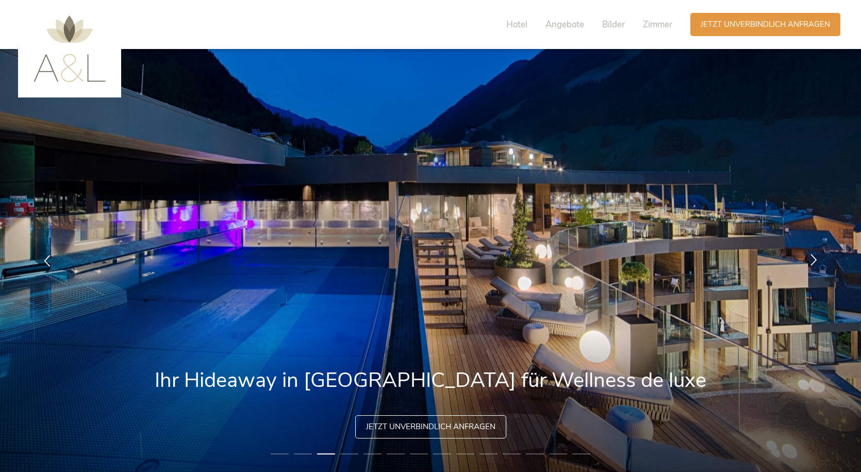
click at [812, 259] on icon at bounding box center [814, 260] width 12 height 12
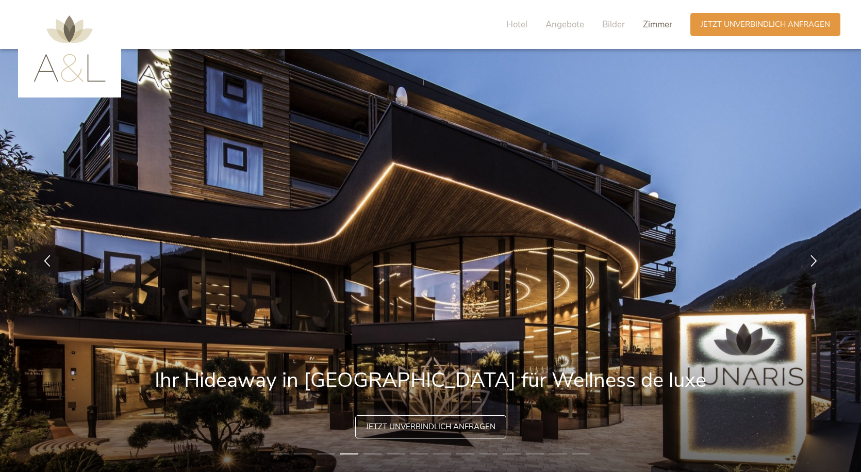
click at [651, 25] on span "Zimmer" at bounding box center [657, 25] width 29 height 12
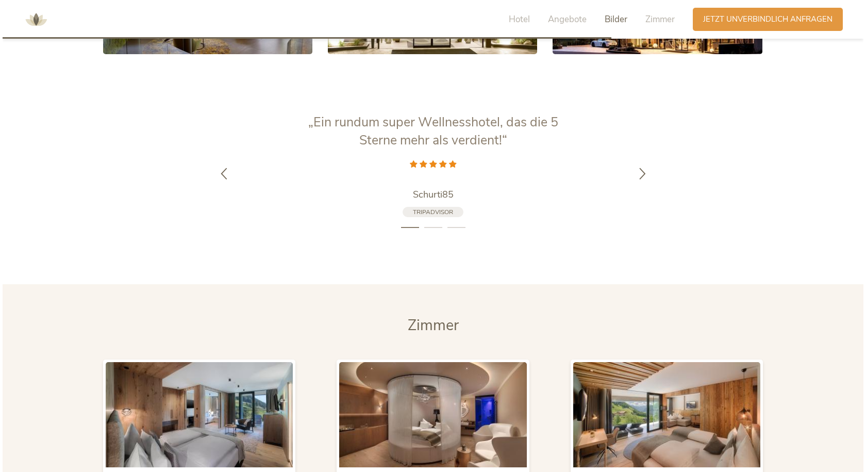
scroll to position [2510, 0]
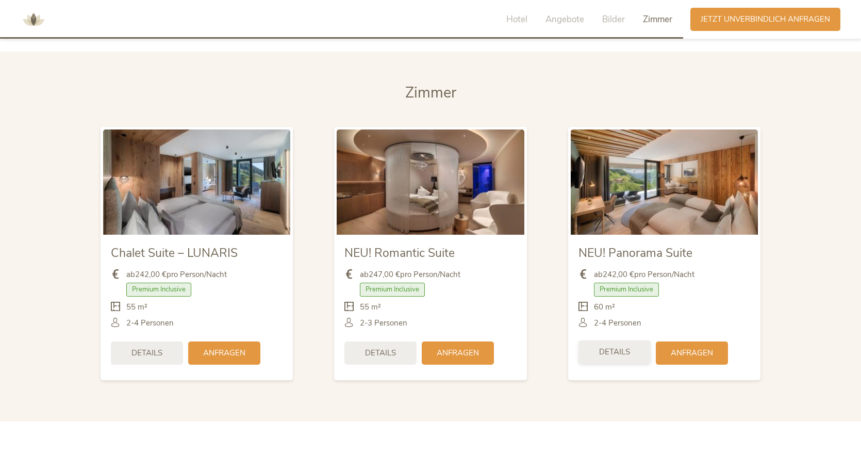
click at [621, 352] on span "Details" at bounding box center [614, 352] width 31 height 11
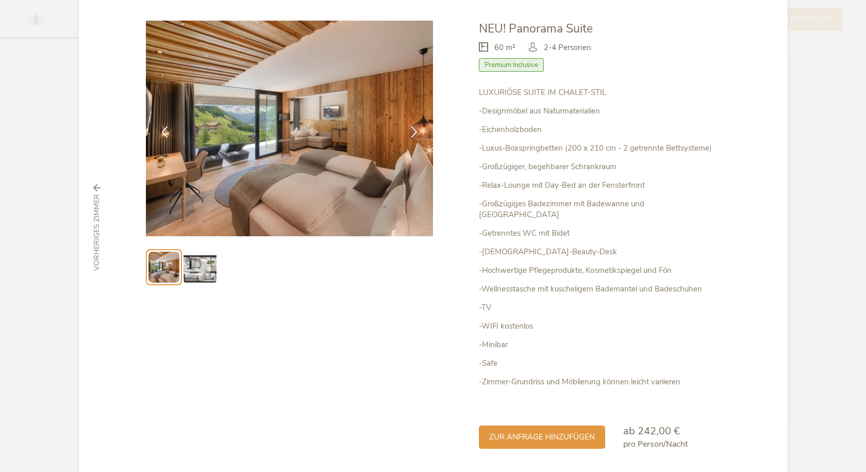
scroll to position [76, 0]
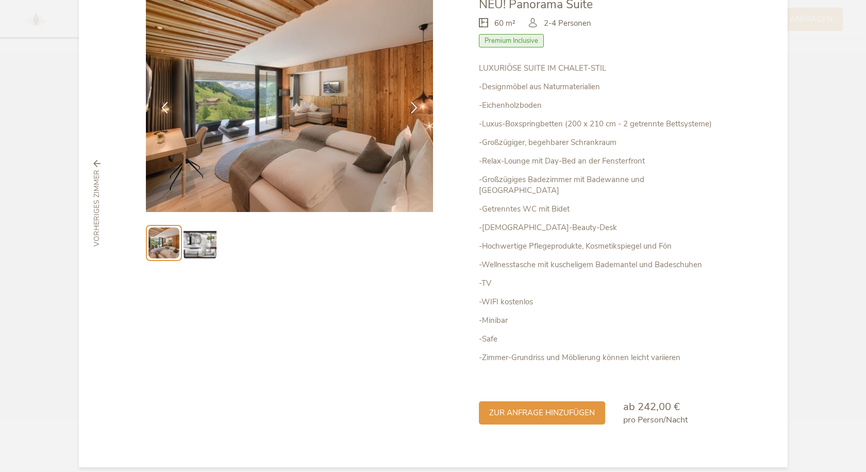
click at [185, 247] on img at bounding box center [200, 242] width 33 height 33
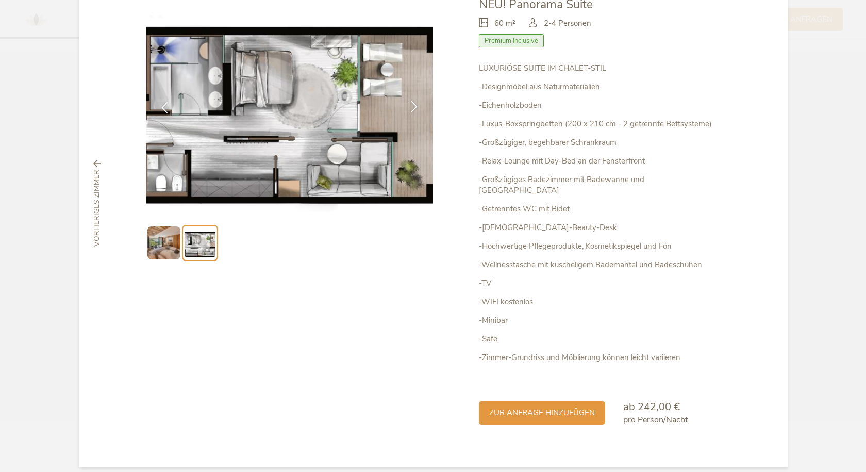
click at [411, 107] on icon at bounding box center [414, 107] width 12 height 12
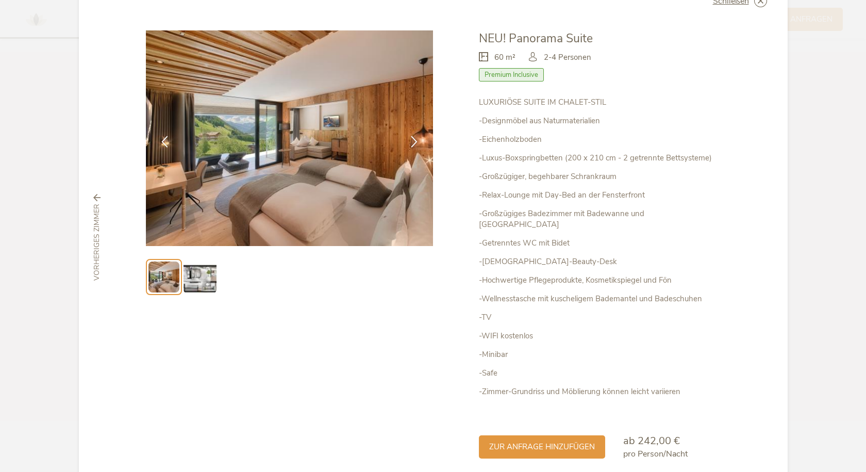
scroll to position [24, 0]
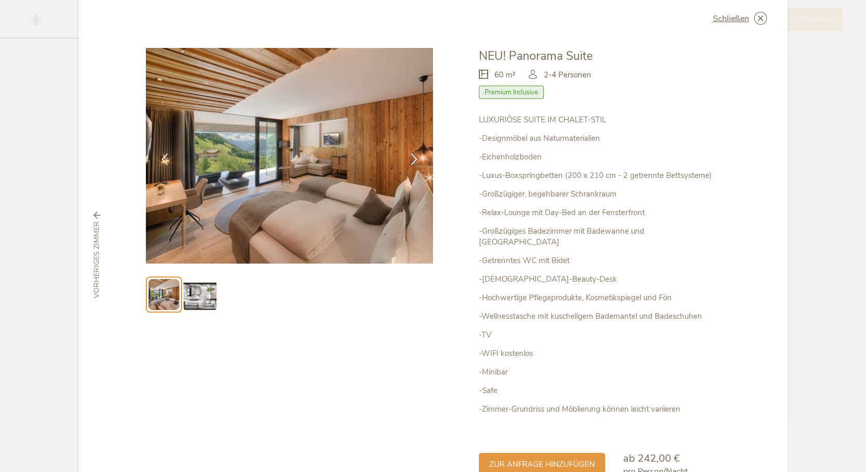
click at [494, 93] on span "Premium Inclusive" at bounding box center [511, 92] width 65 height 13
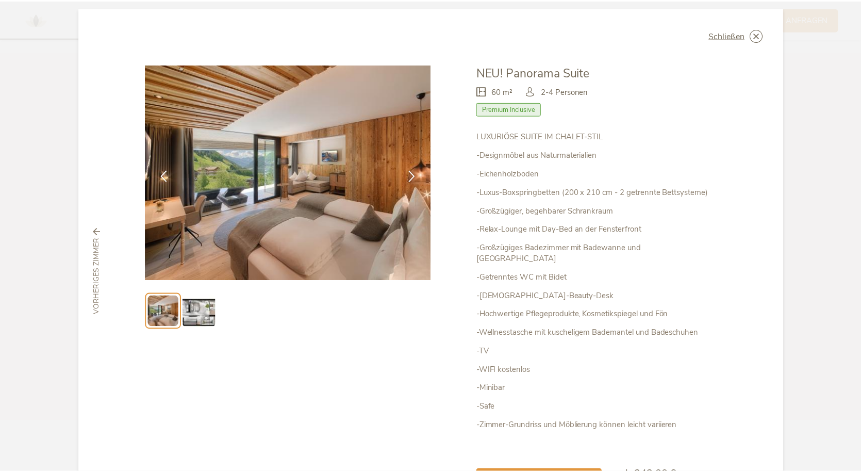
scroll to position [0, 0]
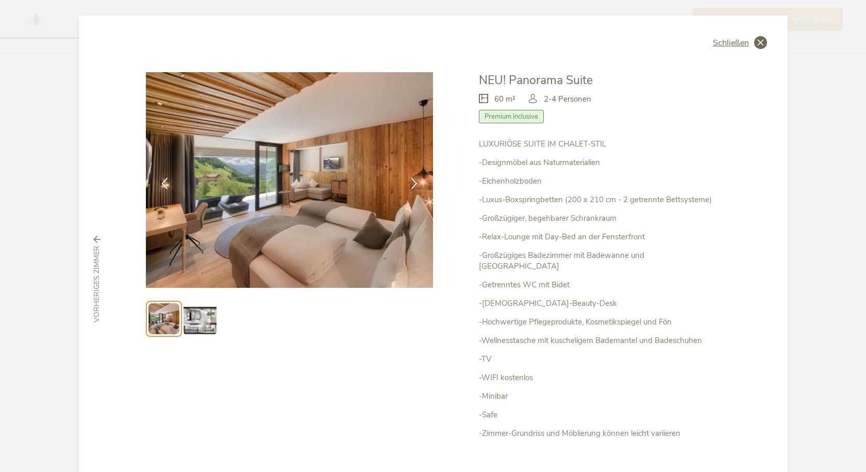
click at [735, 41] on span "Schließen" at bounding box center [731, 43] width 36 height 8
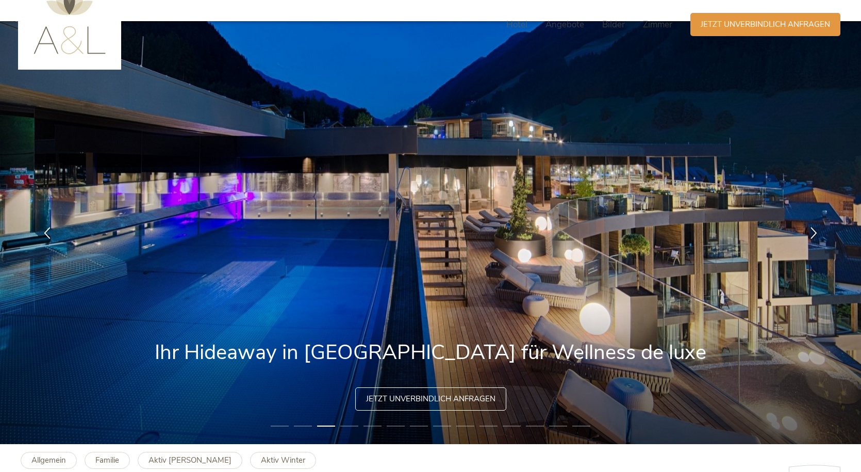
scroll to position [52, 0]
